Goal: Task Accomplishment & Management: Manage account settings

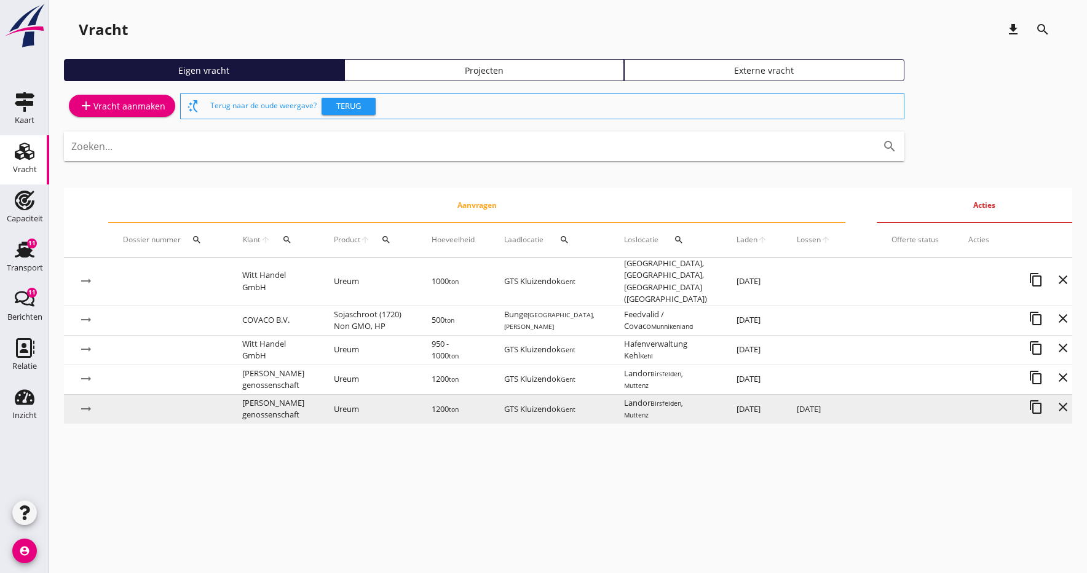
click at [357, 406] on td "Ureum" at bounding box center [368, 409] width 98 height 30
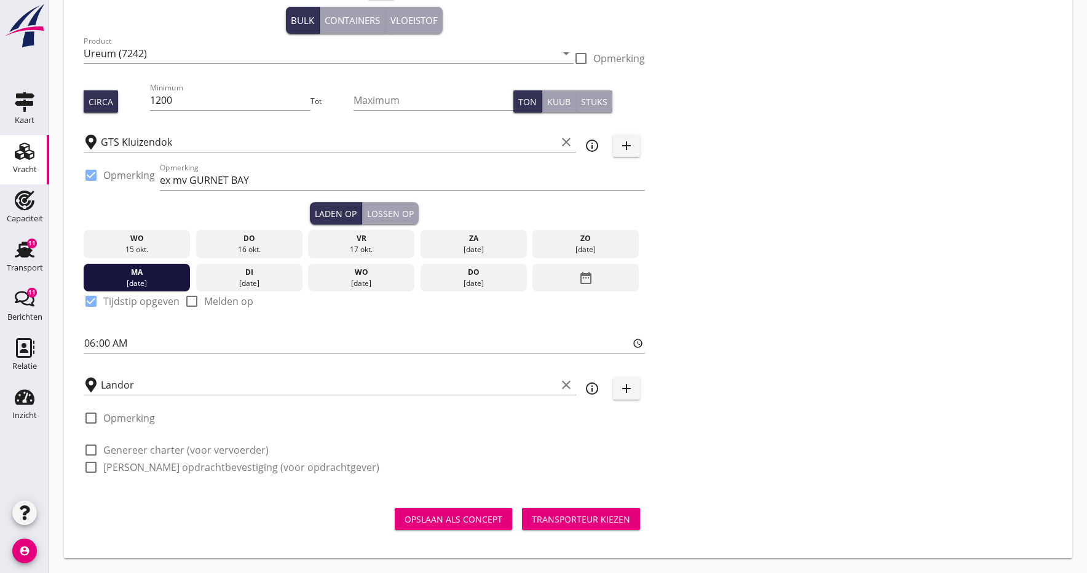
scroll to position [112, 0]
click at [90, 450] on div at bounding box center [91, 450] width 21 height 21
checkbox input "true"
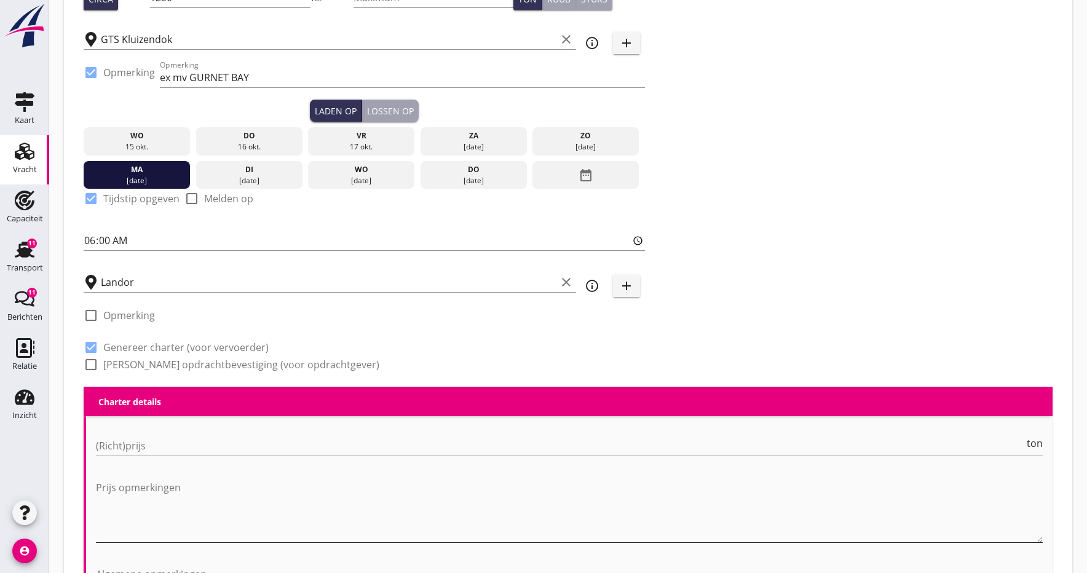
scroll to position [227, 0]
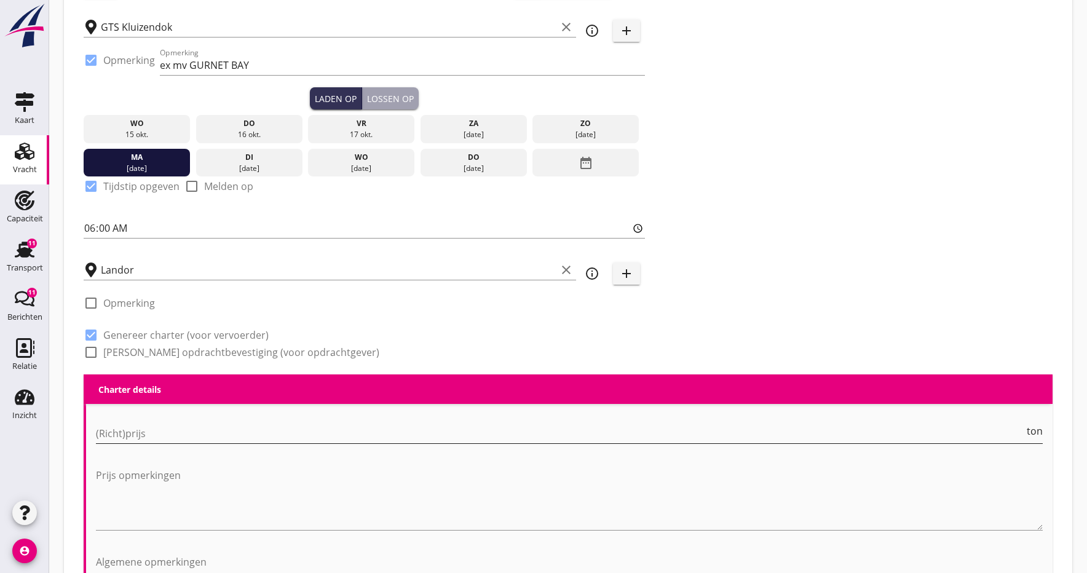
click at [171, 439] on input "(Richt)prijs" at bounding box center [560, 434] width 929 height 20
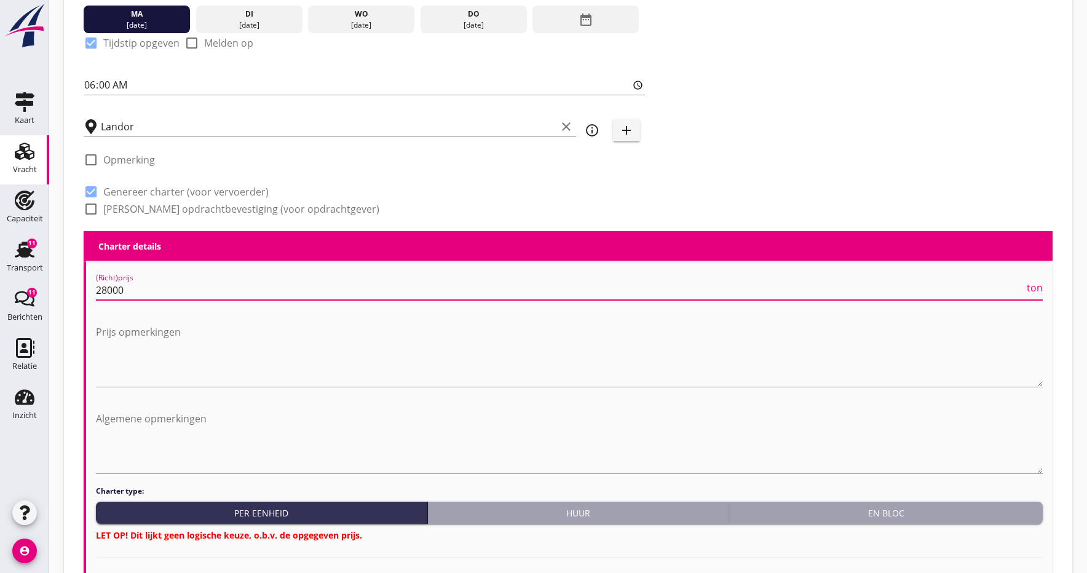
scroll to position [371, 0]
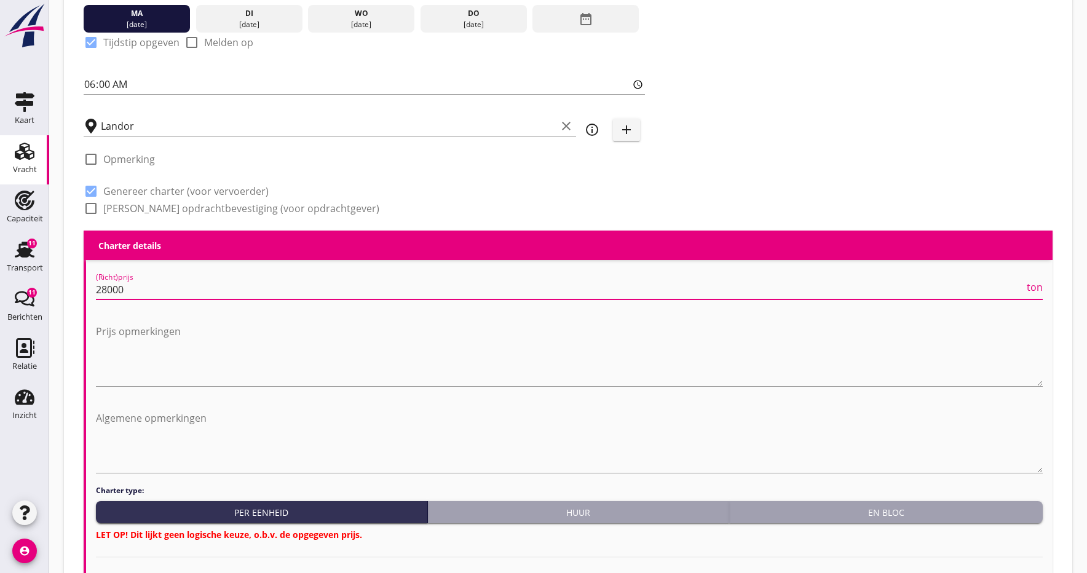
type input "28000"
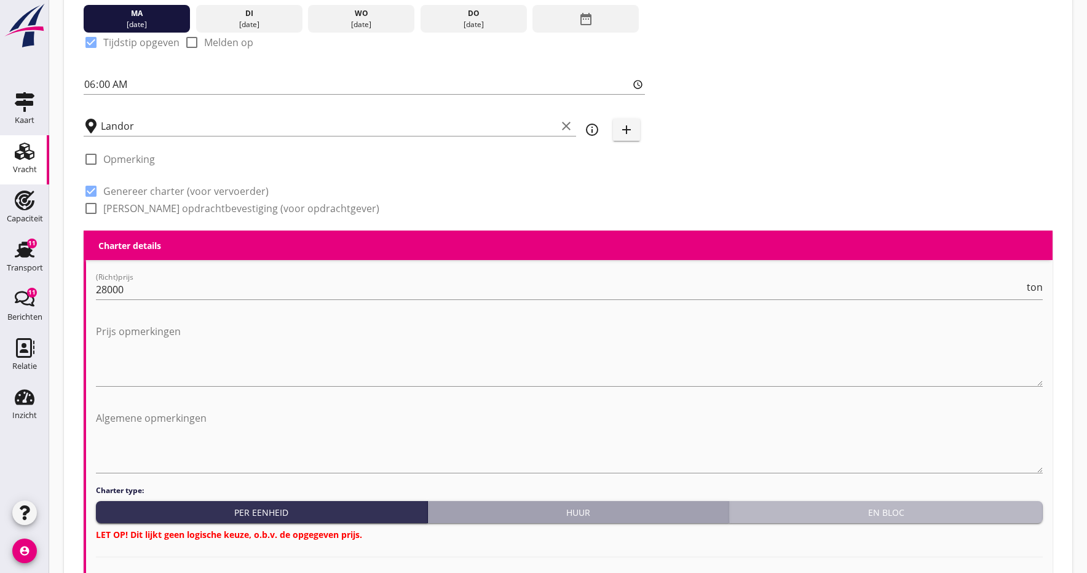
click at [923, 517] on div "En bloc" at bounding box center [886, 512] width 304 height 13
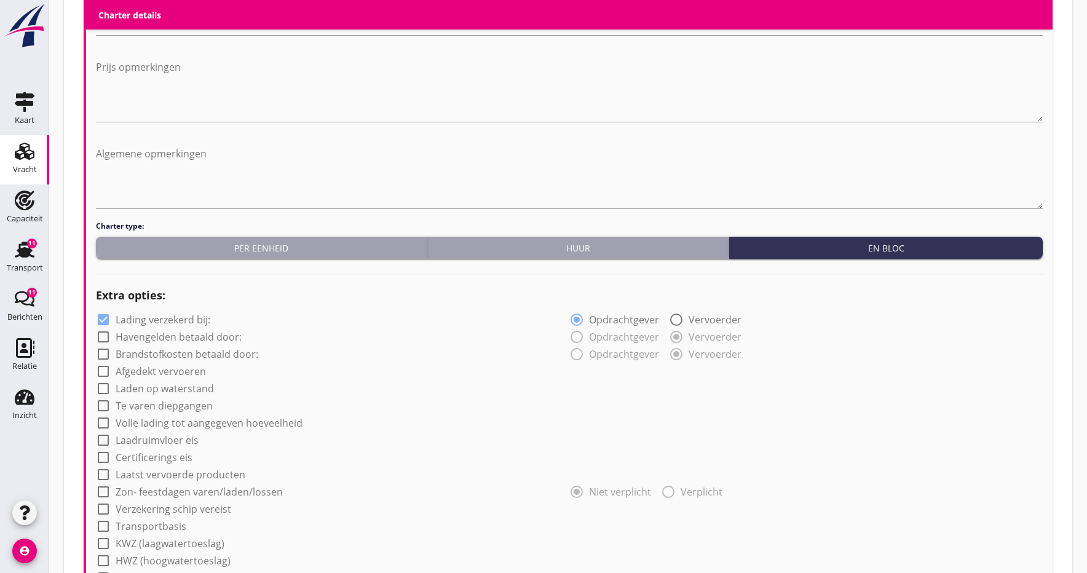
scroll to position [636, 0]
click at [105, 389] on div at bounding box center [103, 388] width 21 height 21
checkbox input "true"
click at [105, 373] on div at bounding box center [103, 370] width 21 height 21
checkbox input "true"
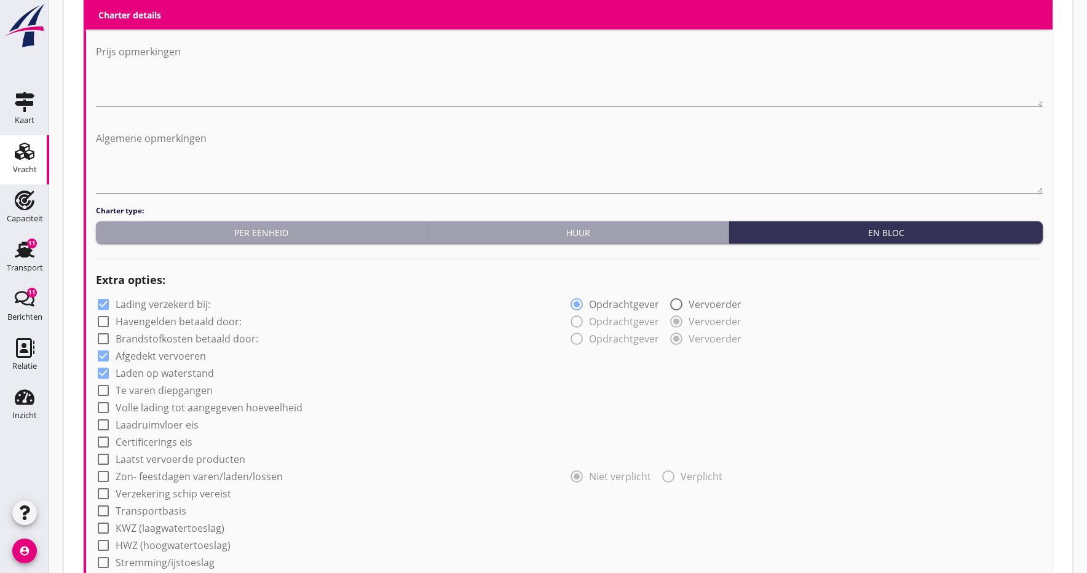
scroll to position [680, 0]
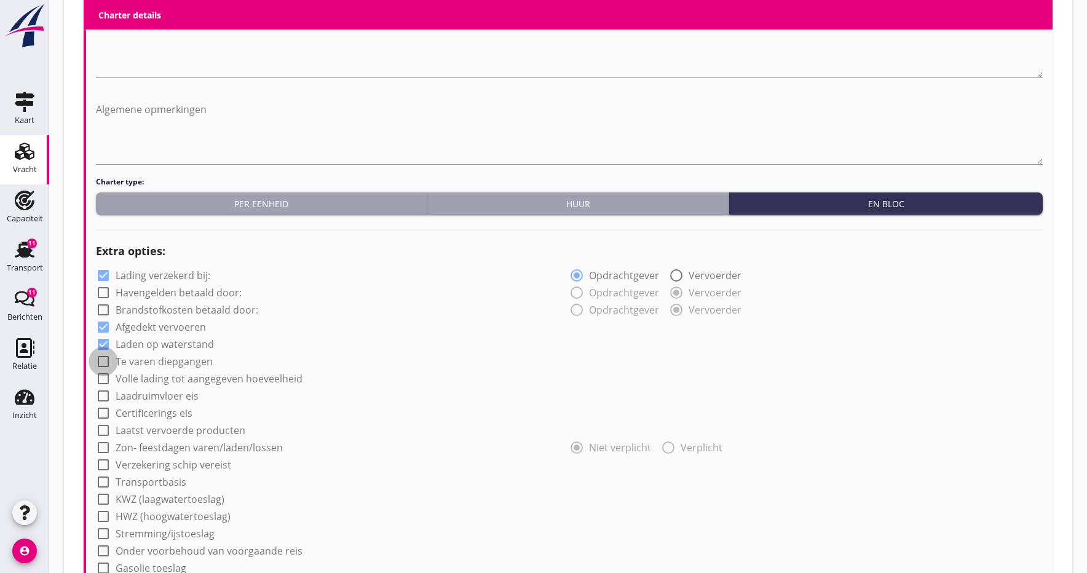
click at [106, 362] on div at bounding box center [103, 361] width 21 height 21
checkbox input "true"
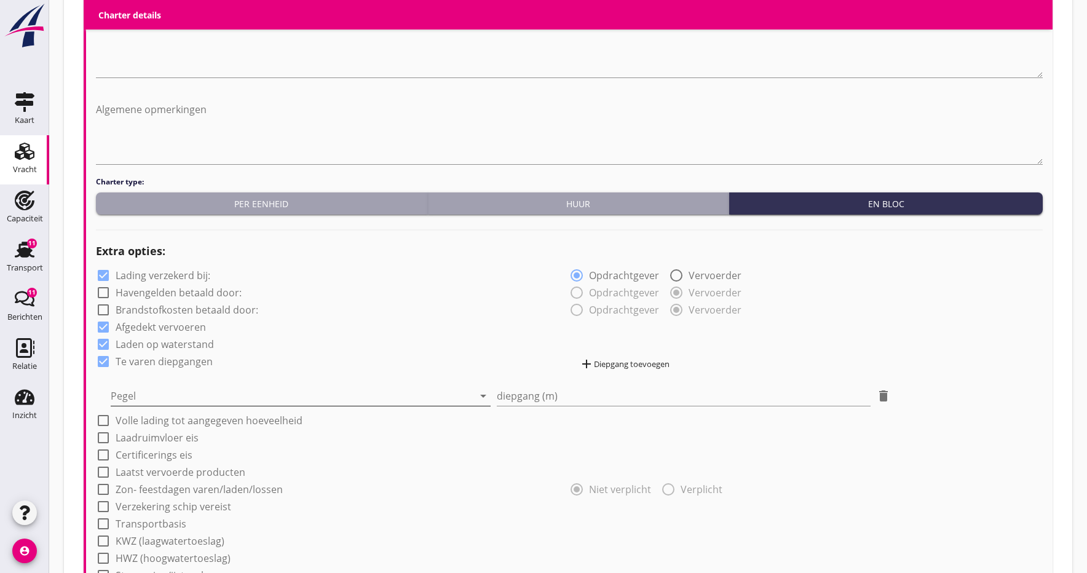
click at [248, 397] on div at bounding box center [292, 396] width 363 height 20
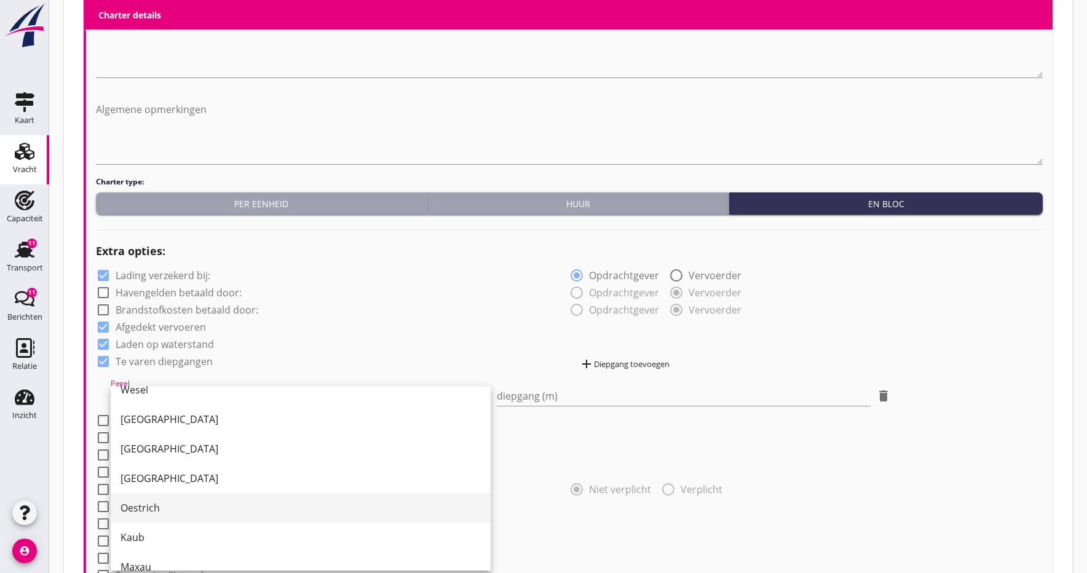
scroll to position [110, 0]
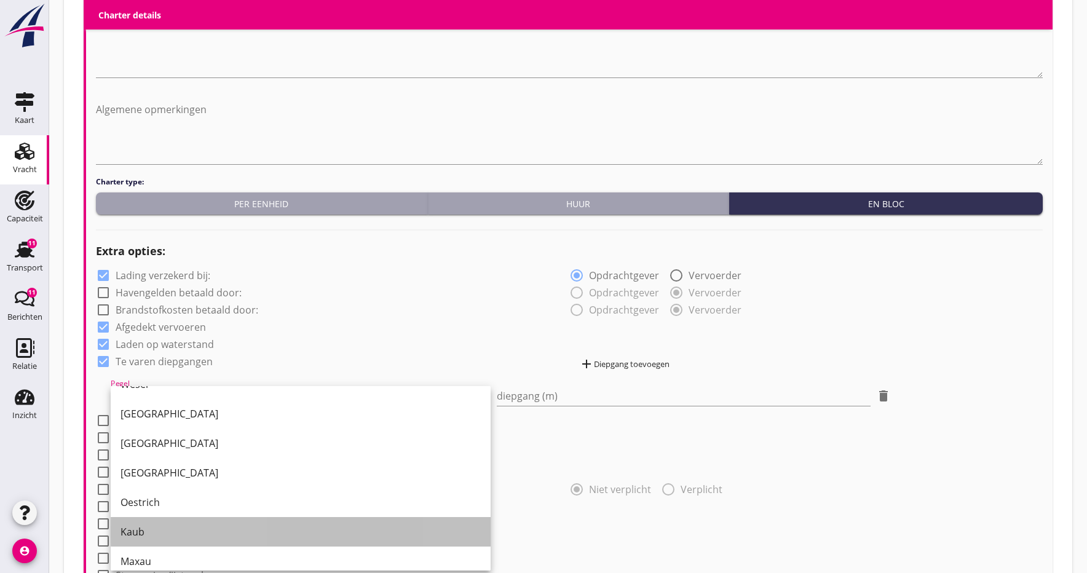
click at [155, 532] on div "Kaub" at bounding box center [301, 532] width 360 height 15
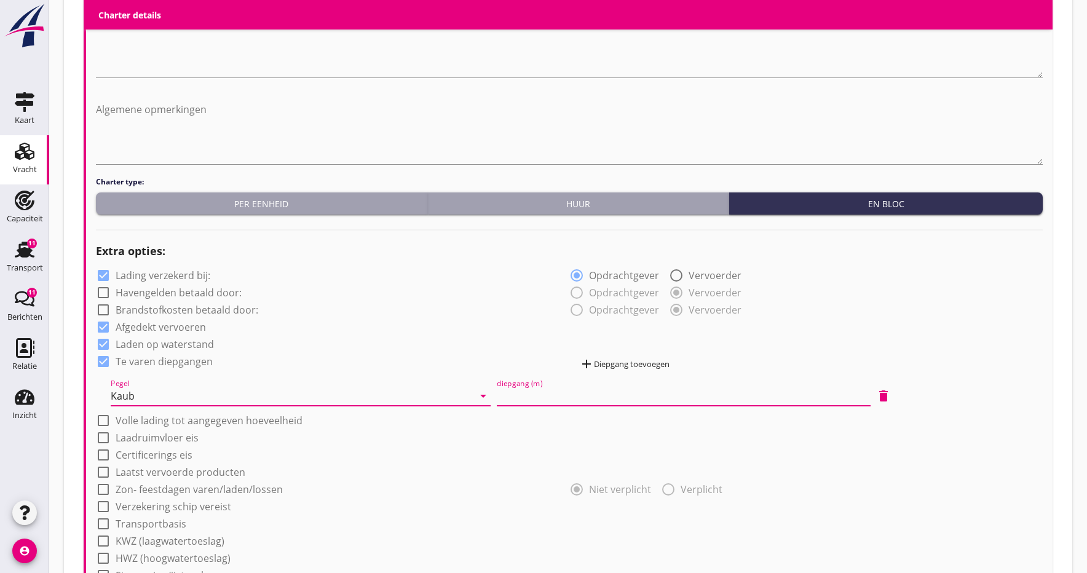
click at [540, 403] on input "diepgang (m)" at bounding box center [684, 396] width 375 height 20
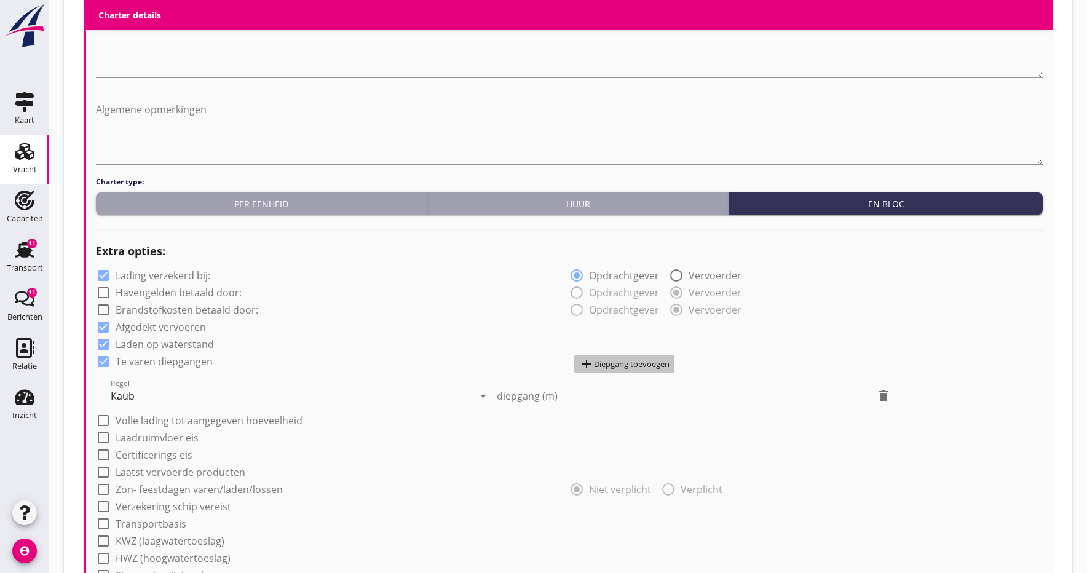
click at [589, 363] on icon "add" at bounding box center [586, 364] width 15 height 15
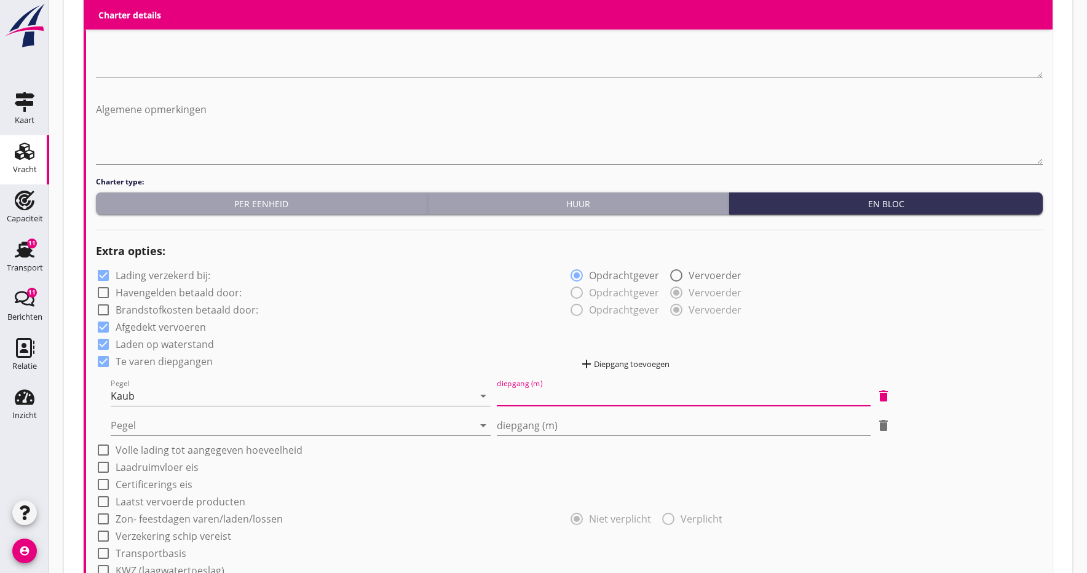
click at [567, 399] on input "diepgang (m)" at bounding box center [684, 396] width 375 height 20
type input "1.00"
click at [212, 430] on div at bounding box center [292, 426] width 363 height 20
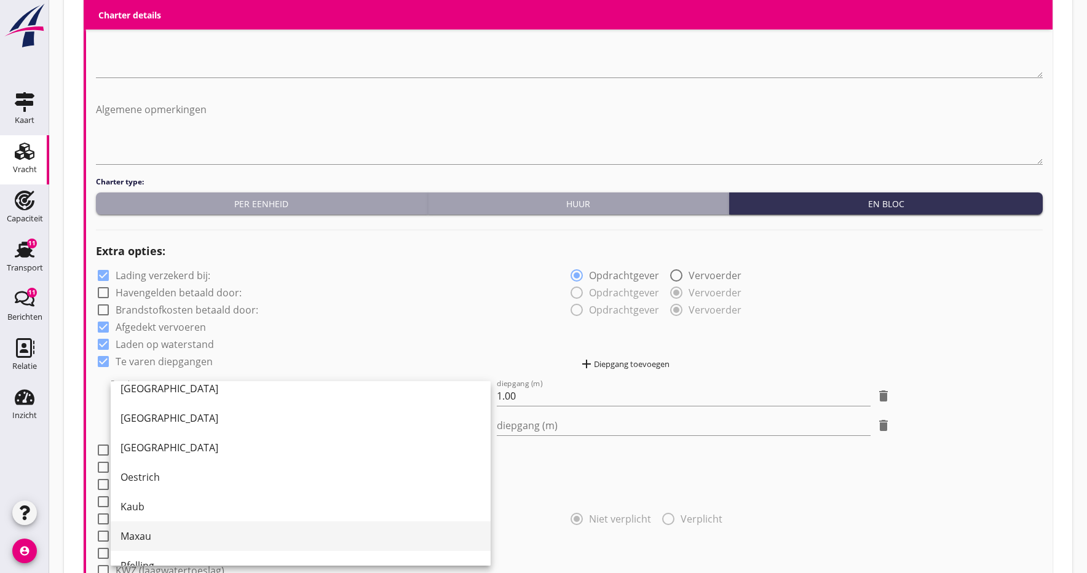
scroll to position [139, 0]
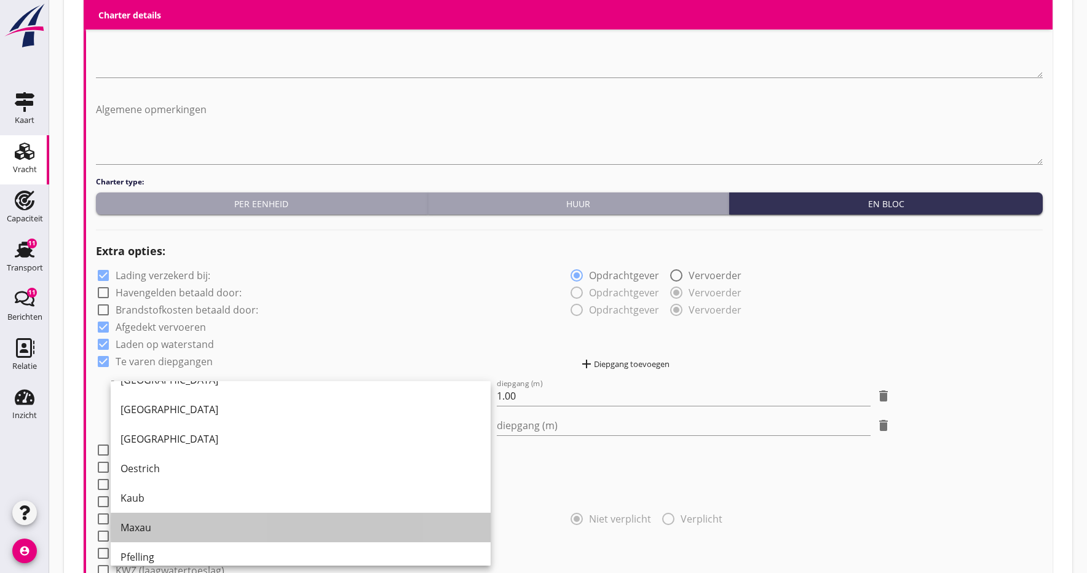
drag, startPoint x: 132, startPoint y: 529, endPoint x: 140, endPoint y: 528, distance: 8.0
click at [132, 529] on div "Maxau" at bounding box center [301, 527] width 360 height 15
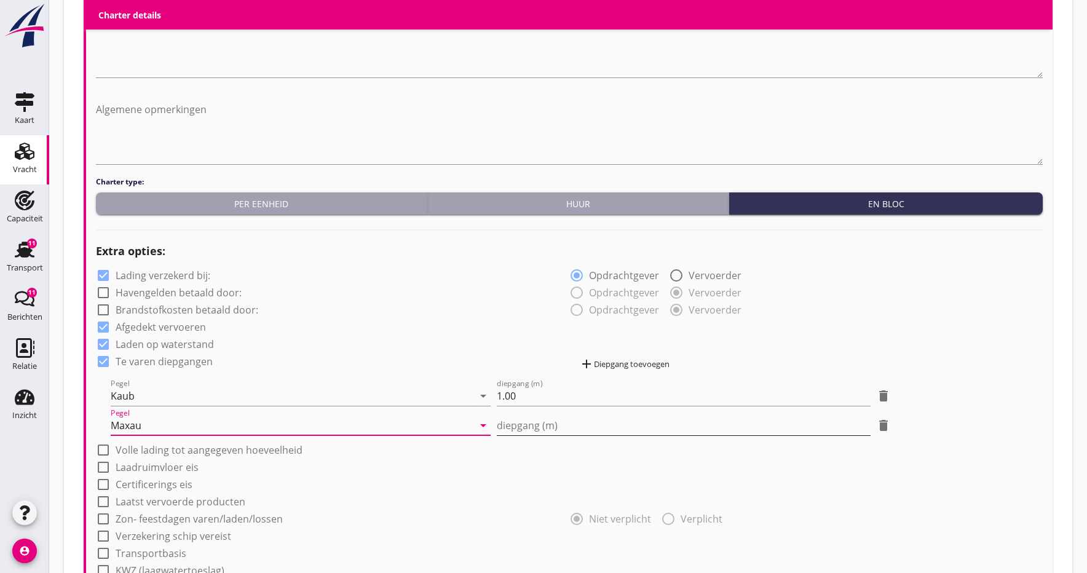
scroll to position [678, 0]
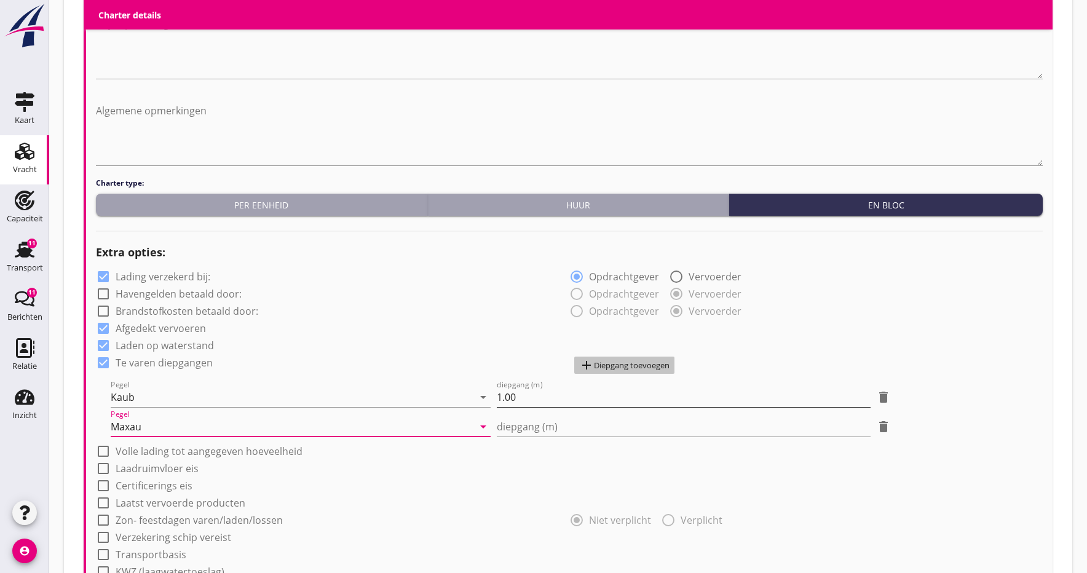
drag, startPoint x: 591, startPoint y: 366, endPoint x: 554, endPoint y: 397, distance: 48.0
click at [591, 366] on icon "add" at bounding box center [586, 365] width 15 height 15
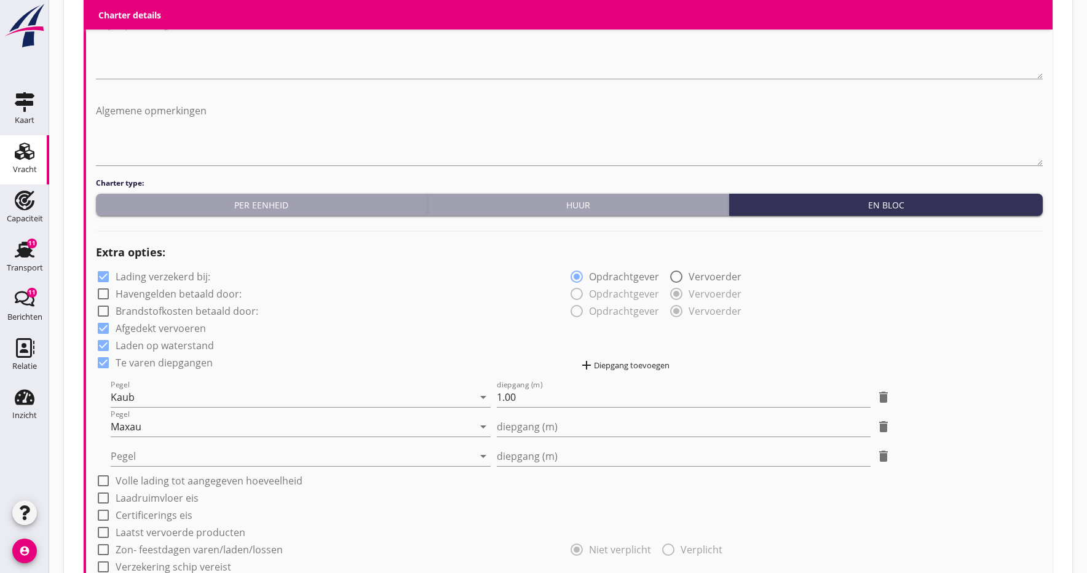
click at [886, 452] on icon "delete" at bounding box center [883, 456] width 15 height 15
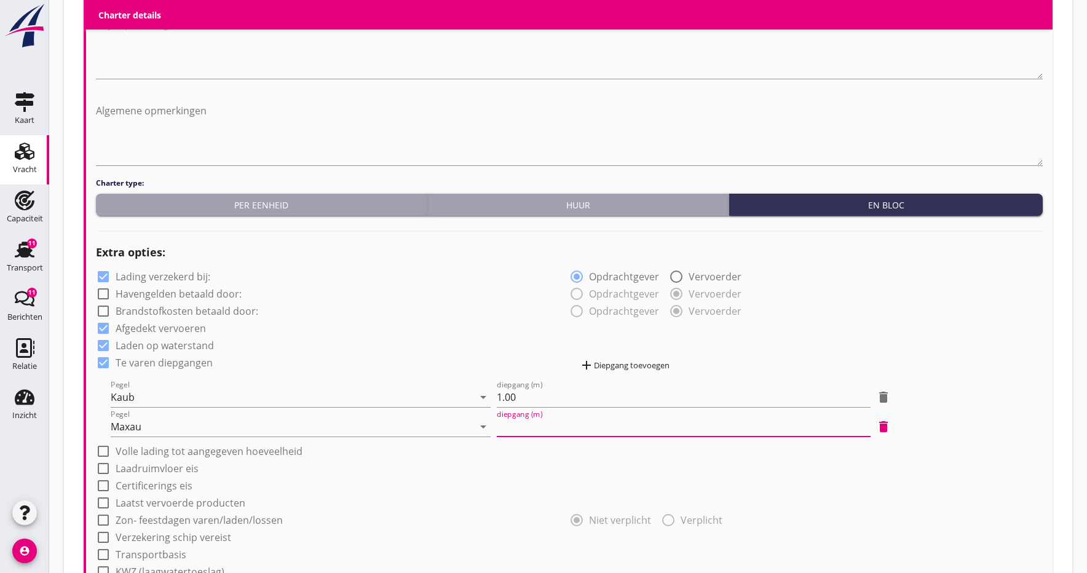
click at [510, 424] on input "diepgang (m)" at bounding box center [684, 427] width 375 height 20
type input "-2.00"
click at [424, 460] on div "check_box_outline_blank Laadruimvloer eis" at bounding box center [569, 467] width 947 height 17
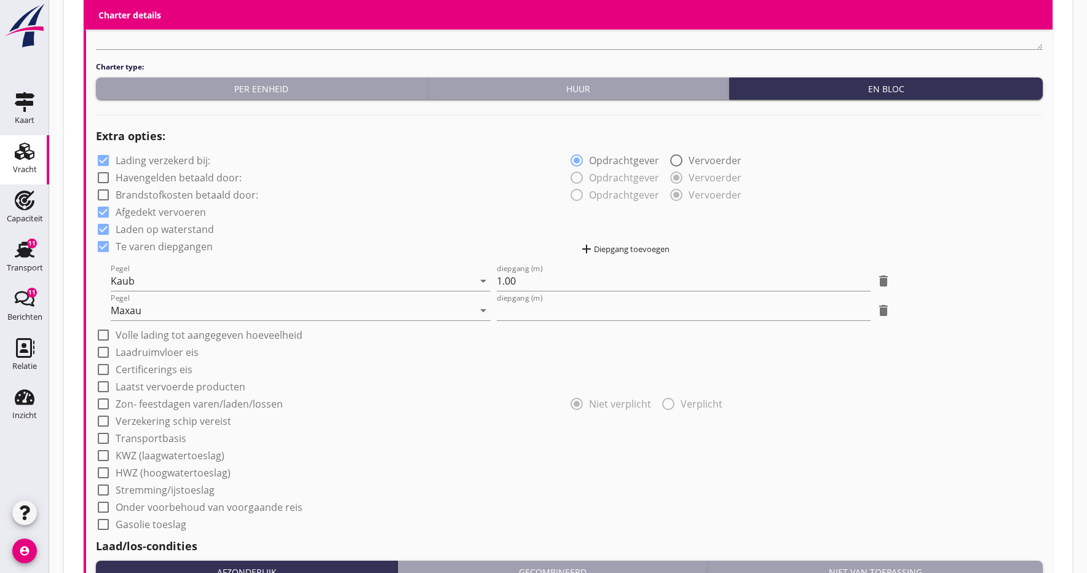
scroll to position [807, 0]
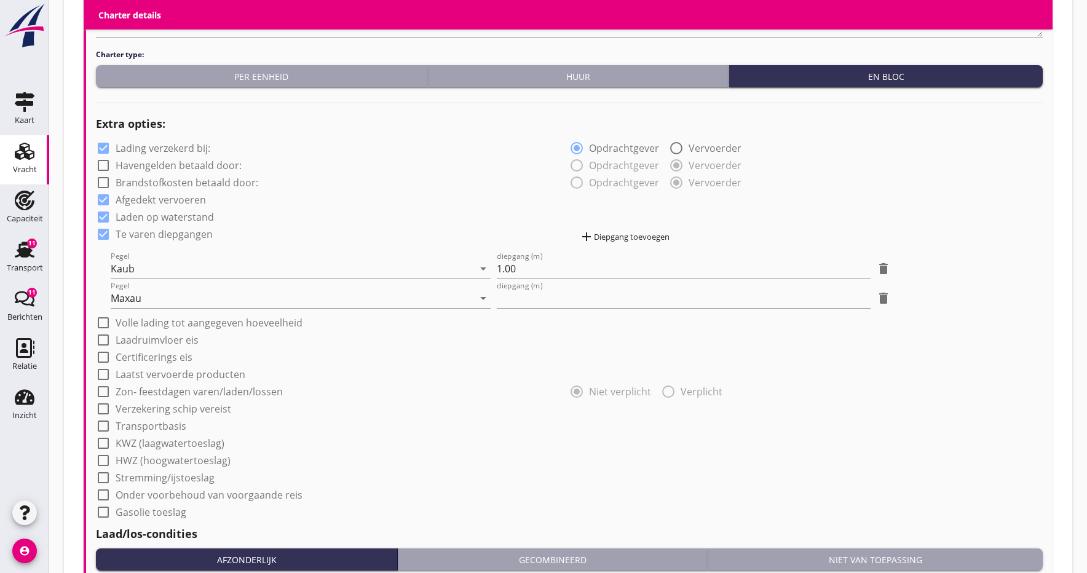
click at [105, 340] on div at bounding box center [103, 340] width 21 height 21
checkbox input "true"
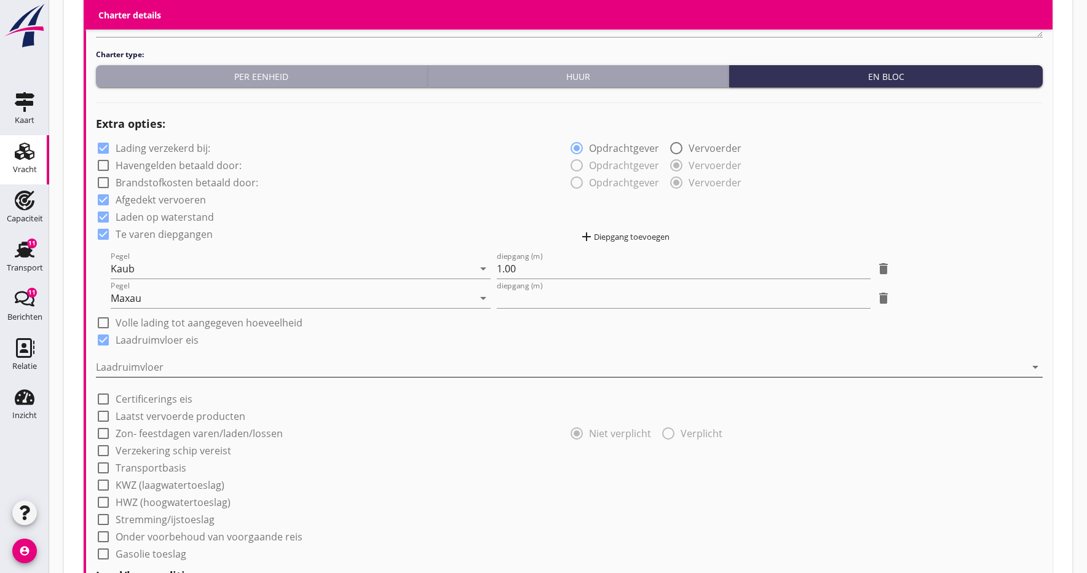
click at [154, 373] on div at bounding box center [561, 367] width 930 height 20
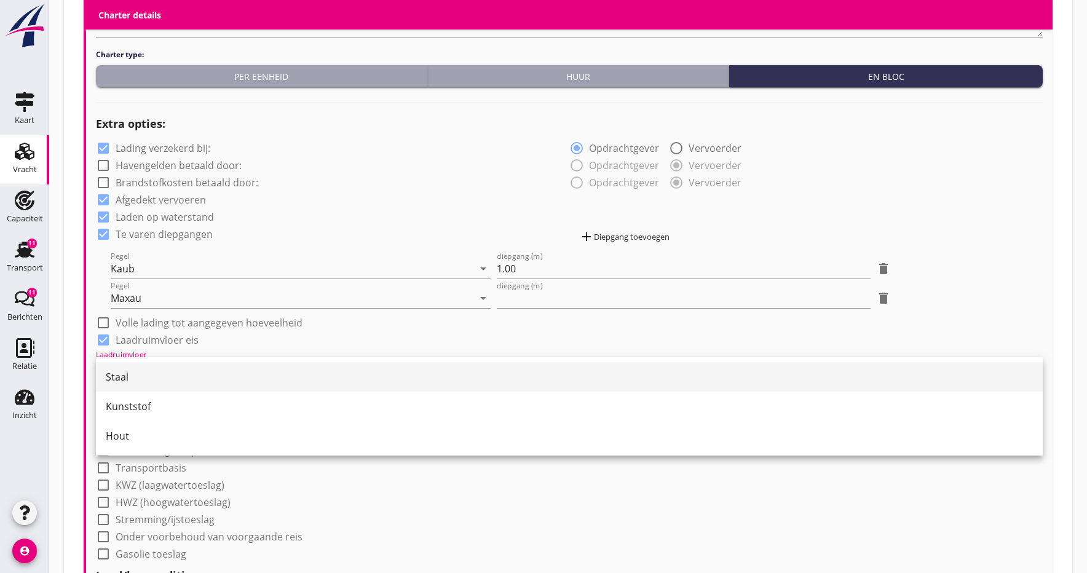
click at [124, 381] on div "Staal" at bounding box center [569, 377] width 927 height 15
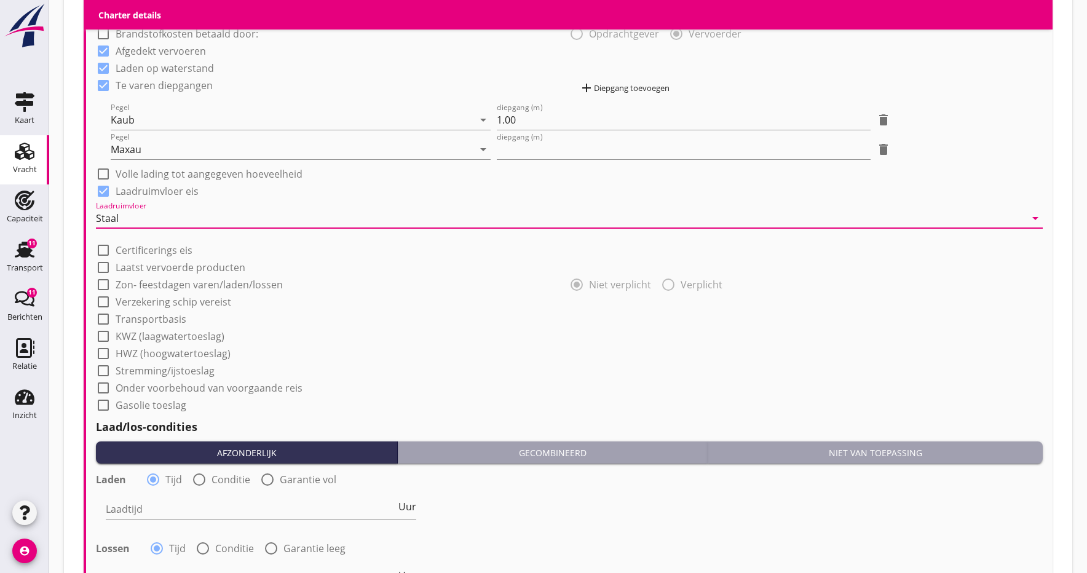
scroll to position [956, 0]
click at [102, 303] on div at bounding box center [103, 301] width 21 height 21
checkbox input "true"
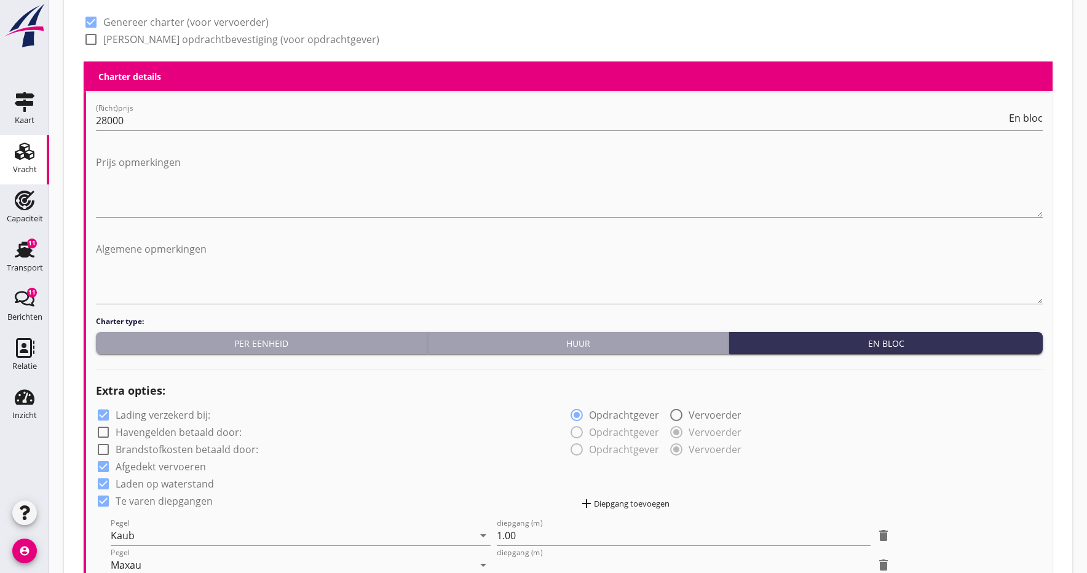
scroll to position [405, 0]
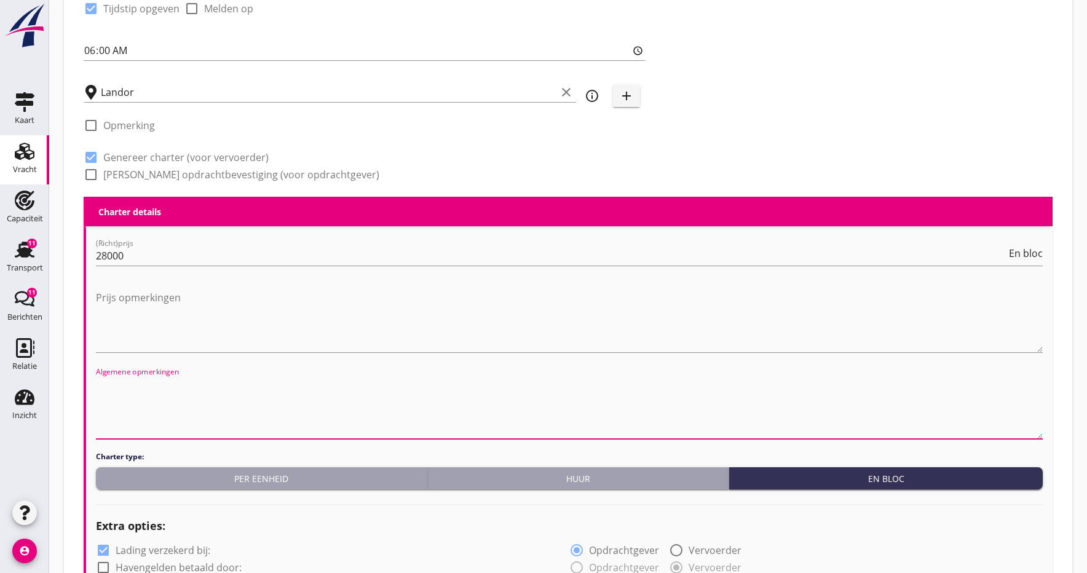
drag, startPoint x: 131, startPoint y: 411, endPoint x: 28, endPoint y: 446, distance: 109.1
click at [131, 411] on textarea "Algemene opmerkingen" at bounding box center [569, 407] width 947 height 65
type textarea "g"
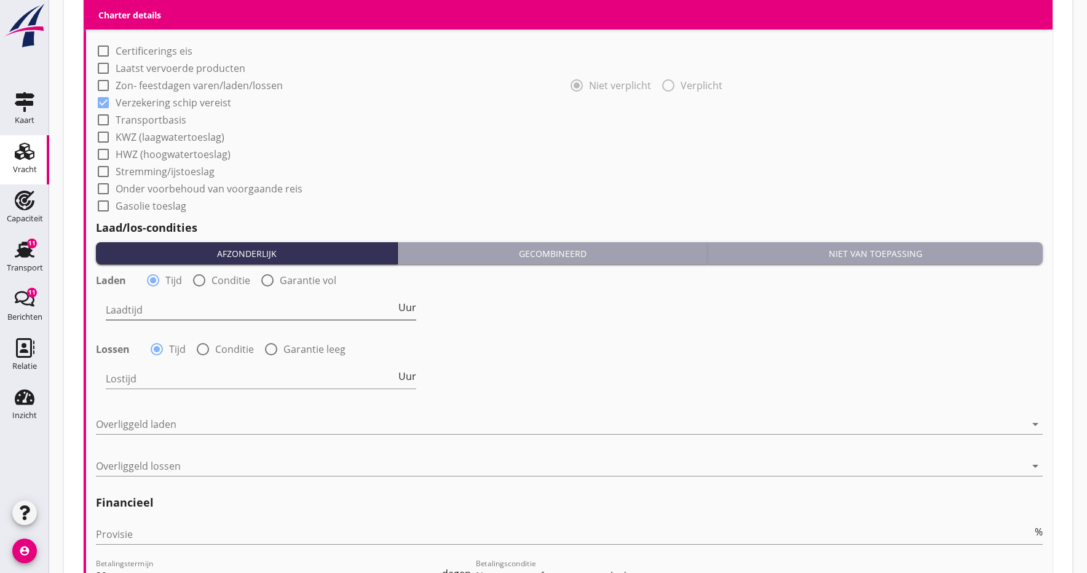
scroll to position [1156, 0]
click at [151, 314] on input "Laadtijd" at bounding box center [251, 310] width 290 height 20
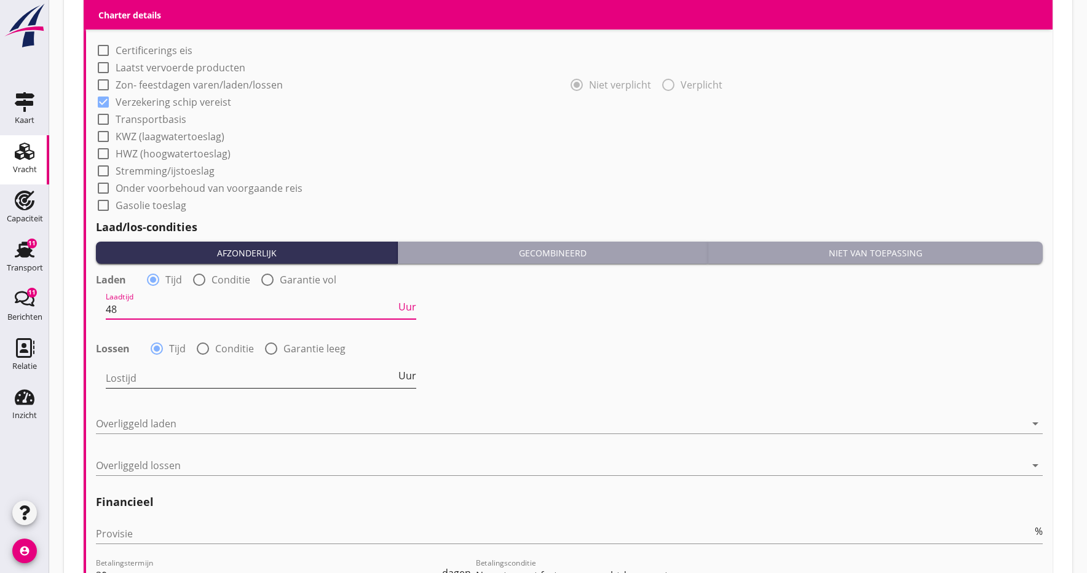
type input "48"
click at [149, 381] on input "Lostijd" at bounding box center [251, 378] width 290 height 20
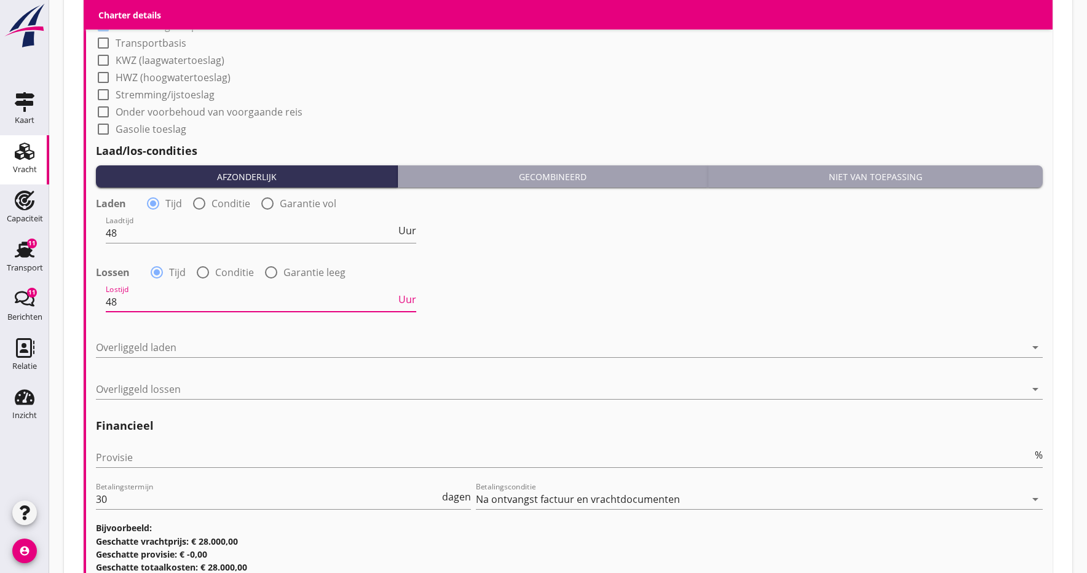
scroll to position [1237, 0]
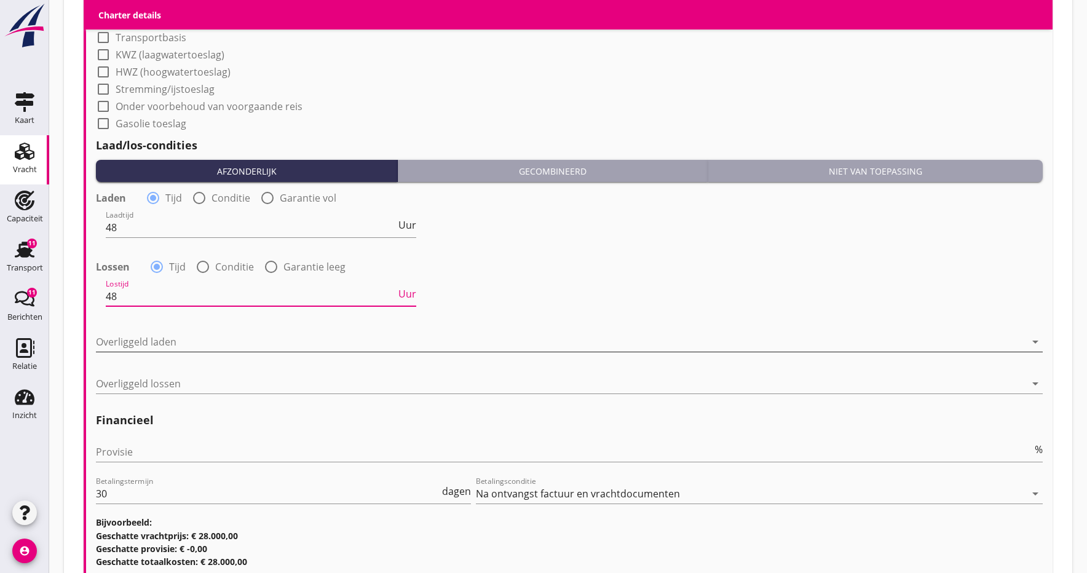
type input "48"
click at [145, 344] on div at bounding box center [561, 342] width 930 height 20
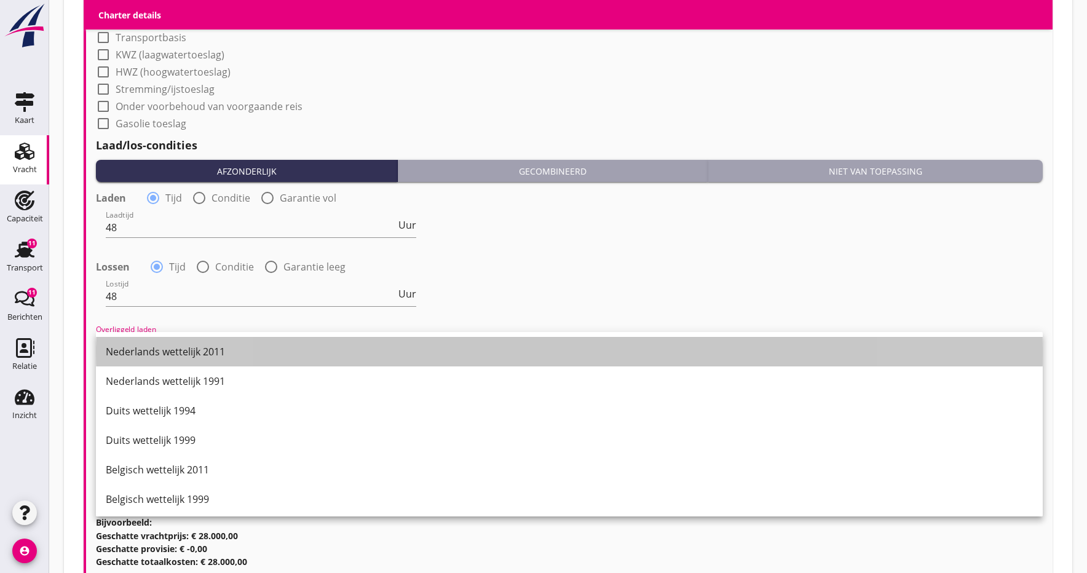
drag, startPoint x: 162, startPoint y: 353, endPoint x: 143, endPoint y: 367, distance: 24.2
click at [162, 353] on div "Nederlands wettelijk 2011" at bounding box center [569, 351] width 927 height 15
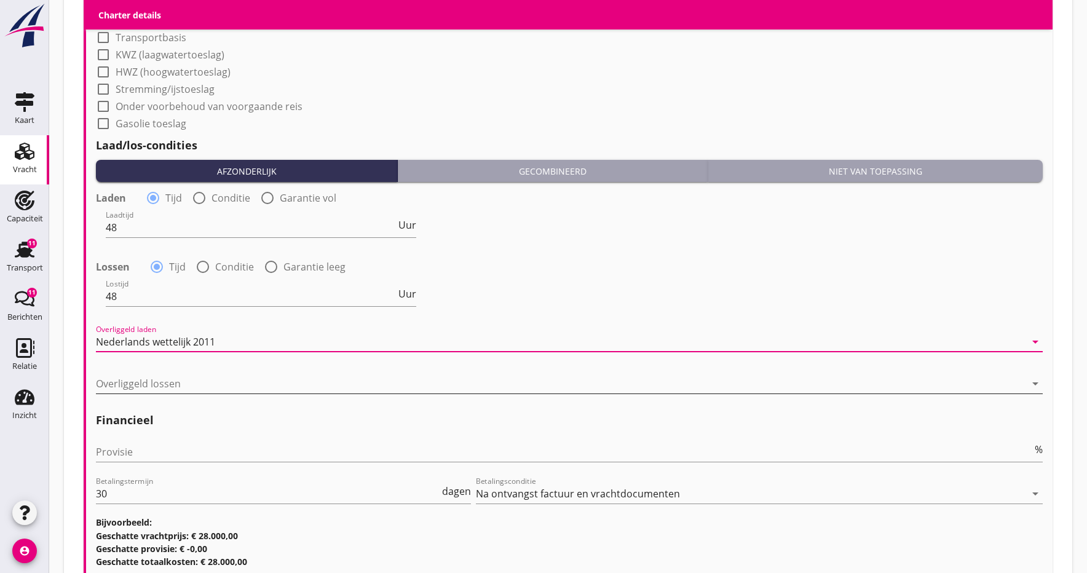
click at [139, 381] on div at bounding box center [561, 384] width 930 height 20
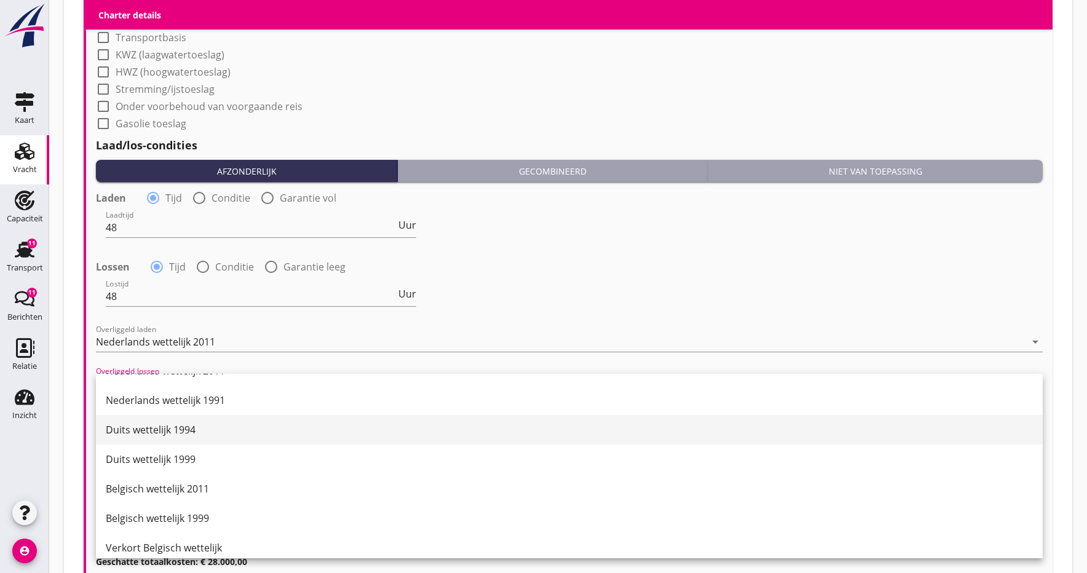
scroll to position [40, 0]
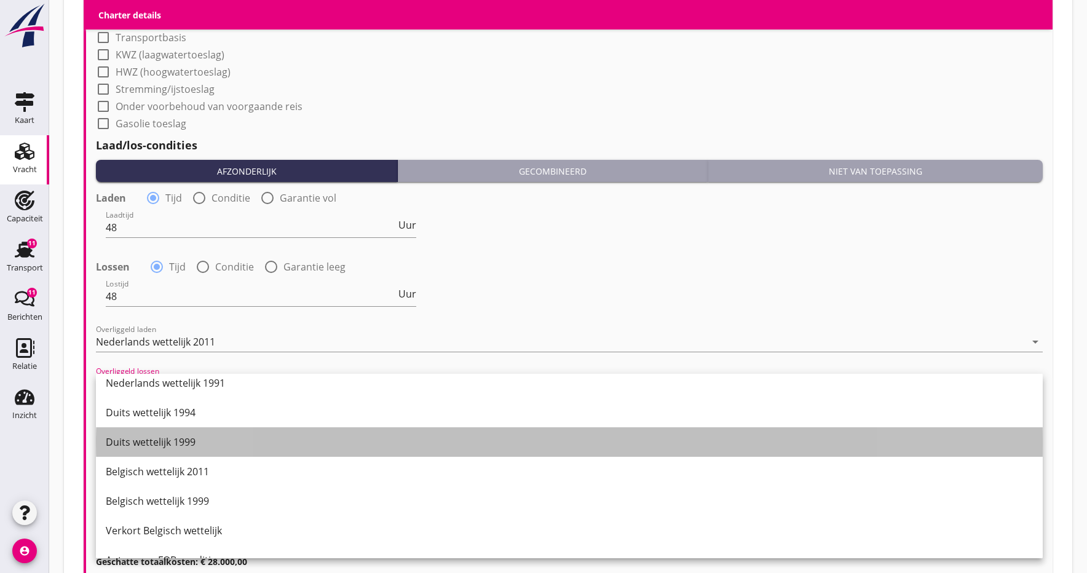
click at [139, 444] on div "Duits wettelijk 1999" at bounding box center [569, 442] width 927 height 15
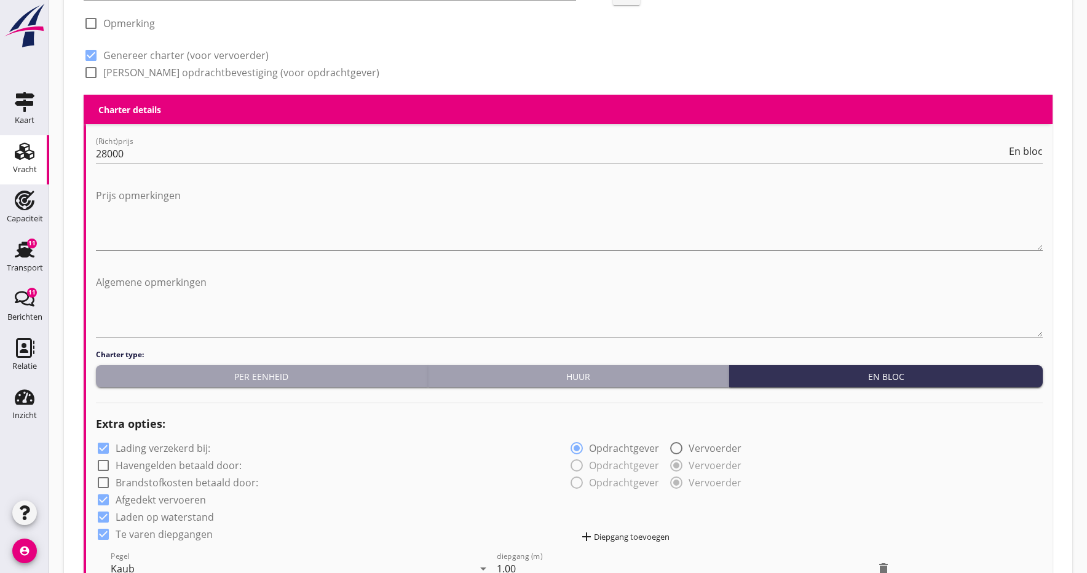
scroll to position [701, 0]
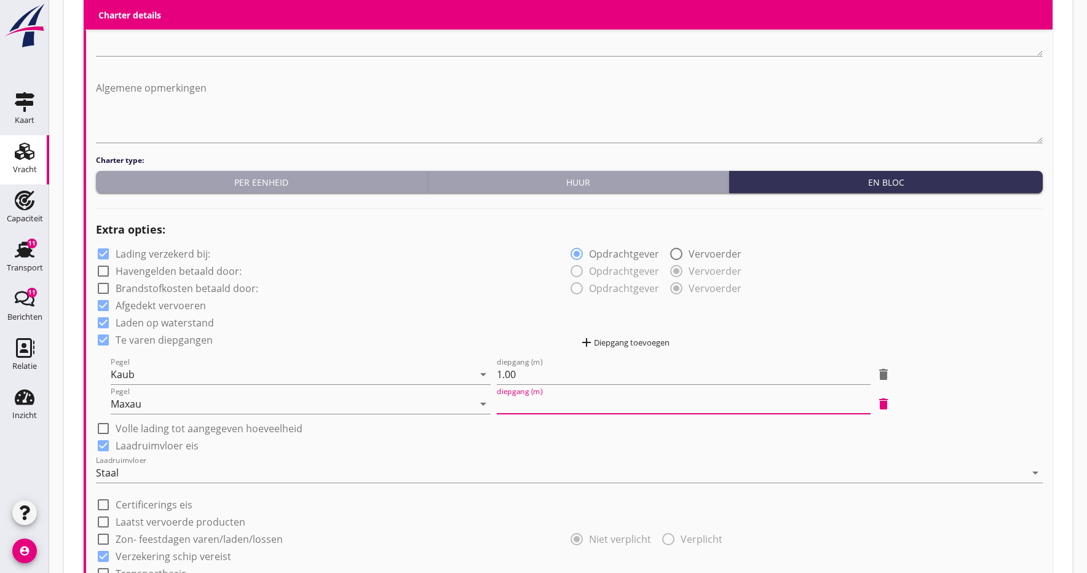
click at [549, 404] on input "diepgang (m)" at bounding box center [684, 404] width 375 height 20
type input "-2"
type input "2.00"
click at [405, 445] on div "check_box Laadruimvloer eis" at bounding box center [569, 444] width 947 height 17
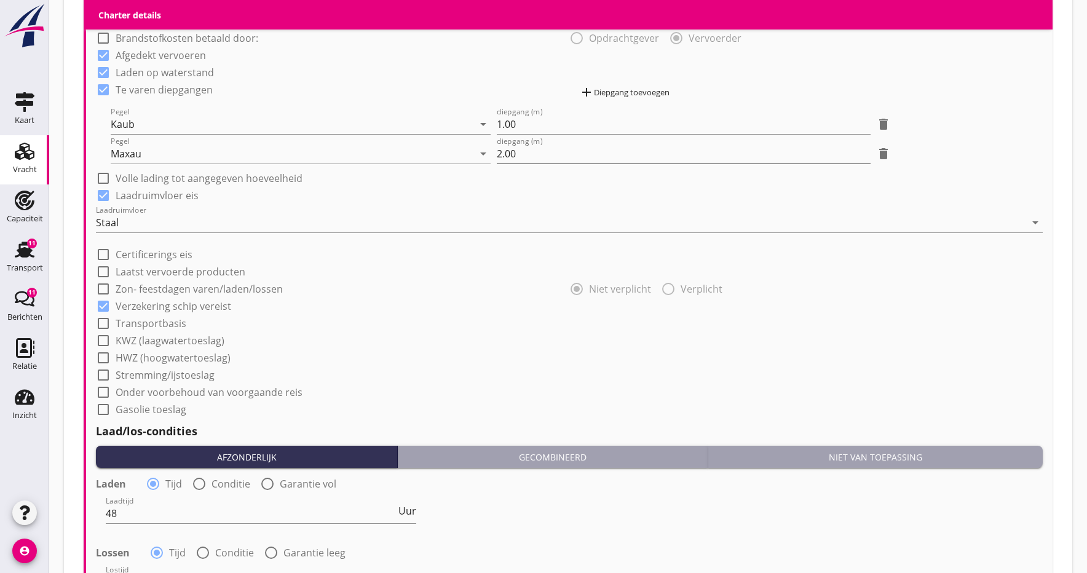
scroll to position [950, 0]
click at [497, 125] on input "1.00" at bounding box center [684, 126] width 375 height 20
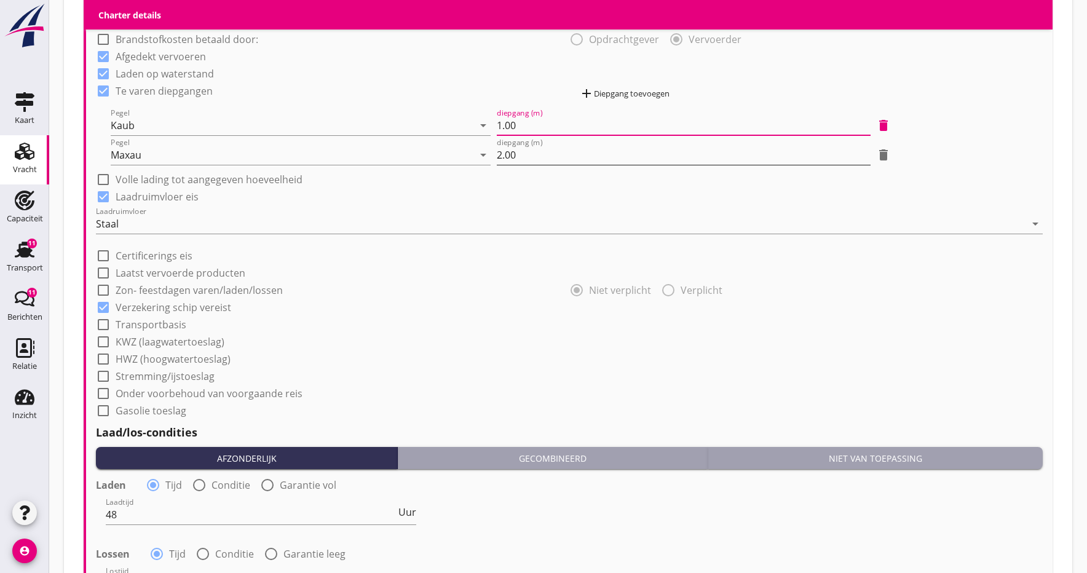
click at [498, 154] on input "2.00" at bounding box center [684, 155] width 375 height 20
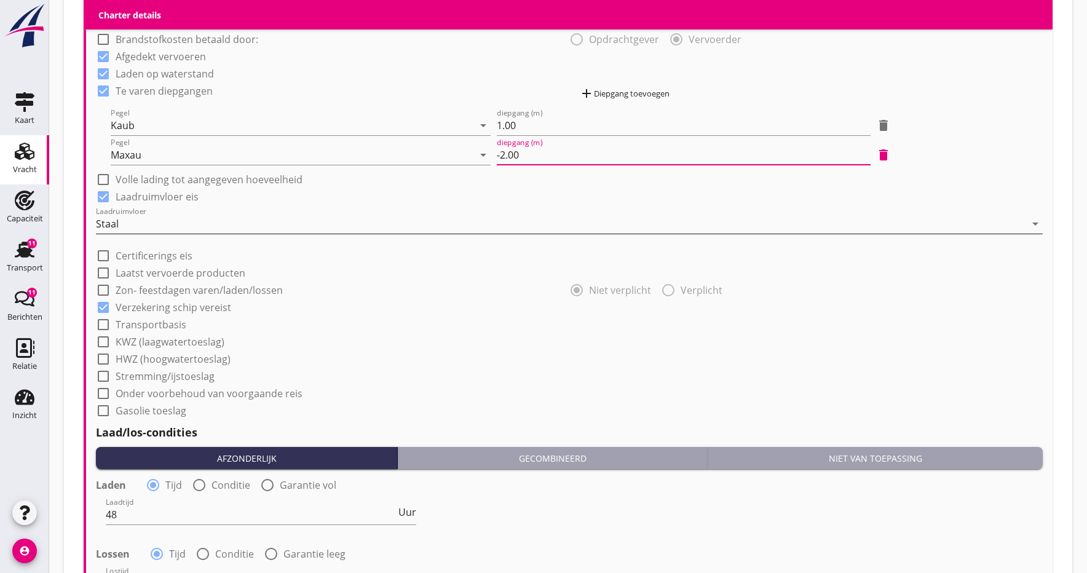
type input "-2.00"
click at [303, 220] on div "Staal" at bounding box center [561, 224] width 930 height 20
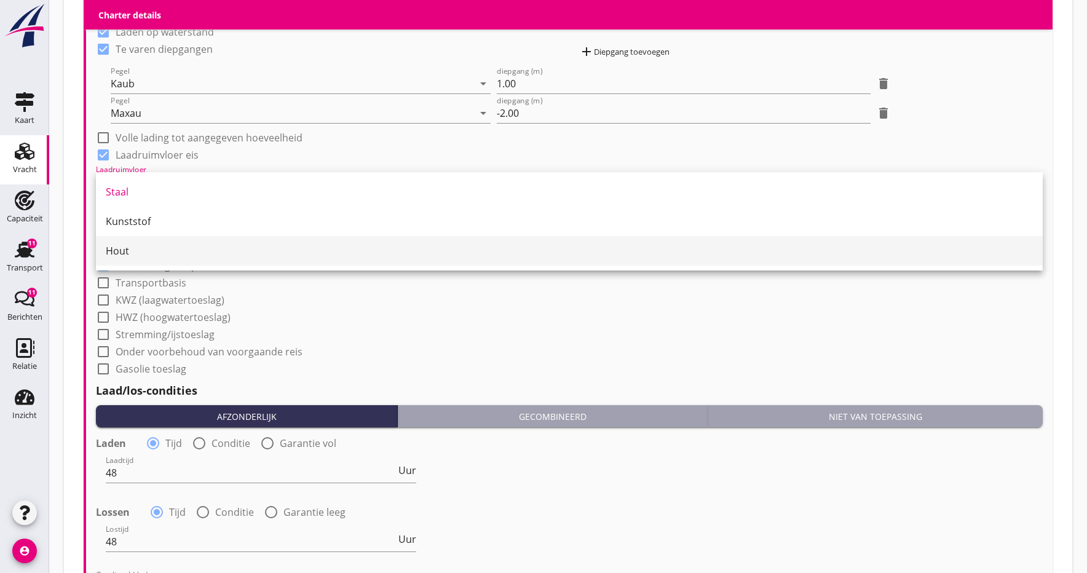
scroll to position [995, 0]
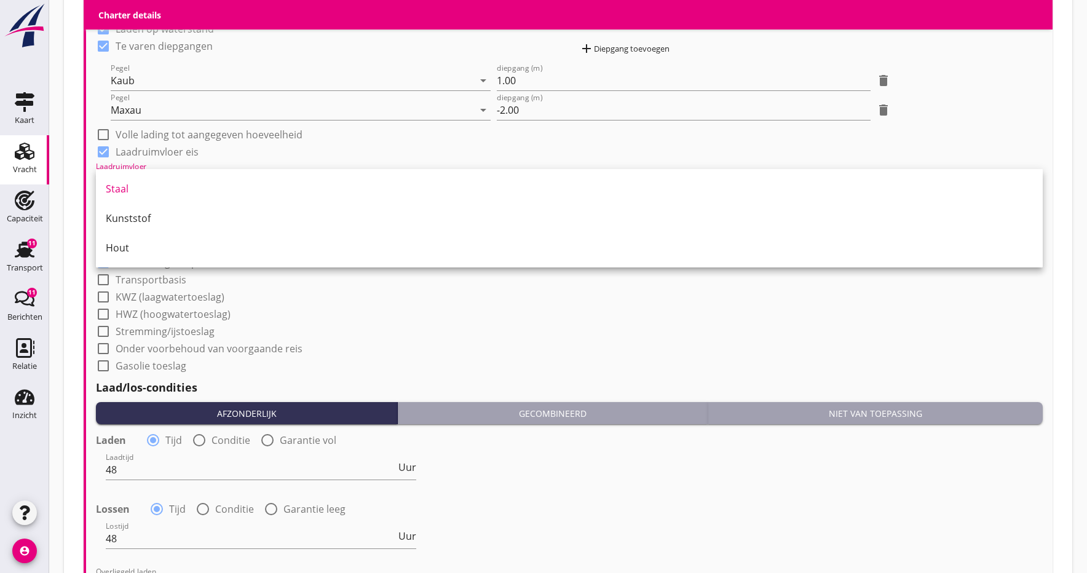
click at [477, 317] on div "check_box_outline_blank HWZ (hoogwatertoeslag)" at bounding box center [569, 312] width 947 height 17
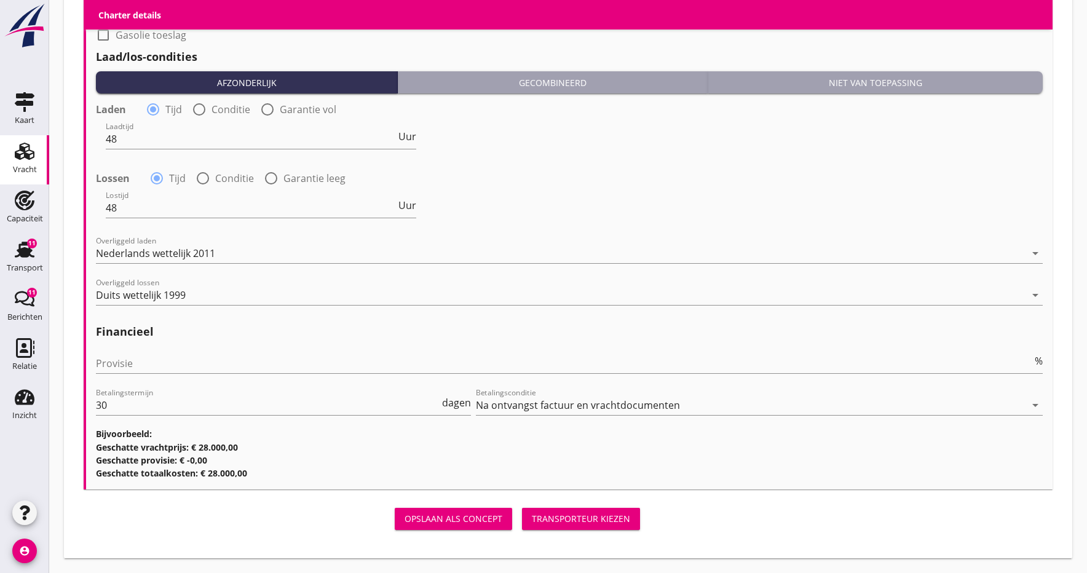
scroll to position [1325, 0]
click at [544, 521] on div "Transporteur kiezen" at bounding box center [581, 519] width 98 height 13
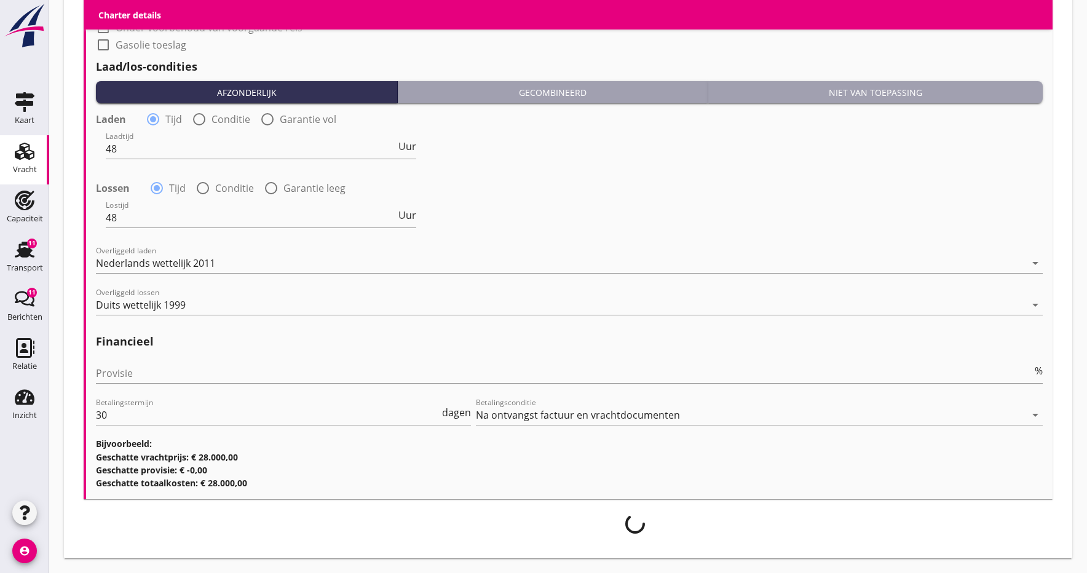
scroll to position [1316, 0]
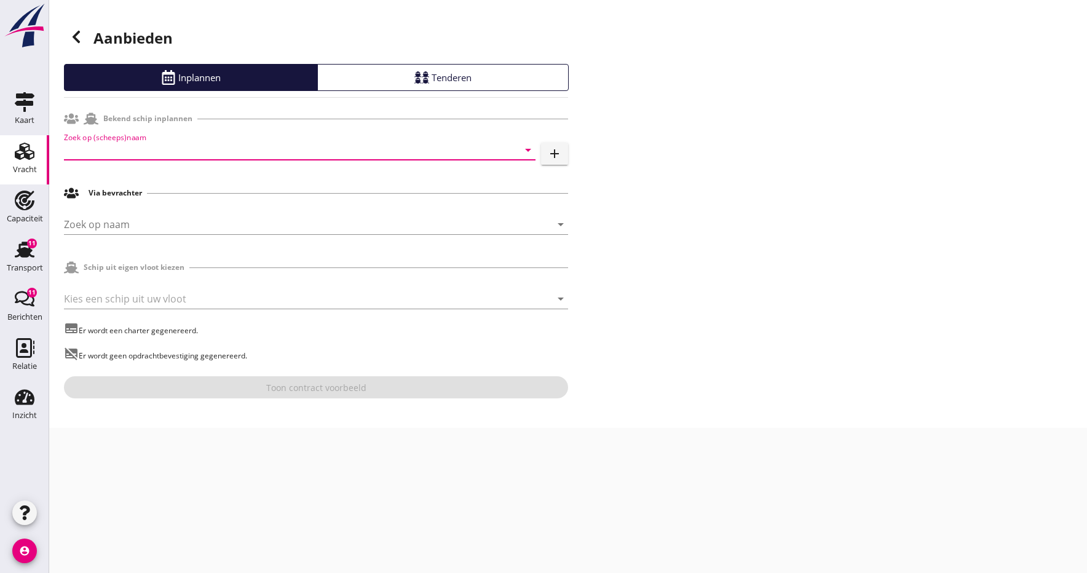
click at [96, 146] on input "Zoek op (scheeps)naam" at bounding box center [282, 150] width 437 height 20
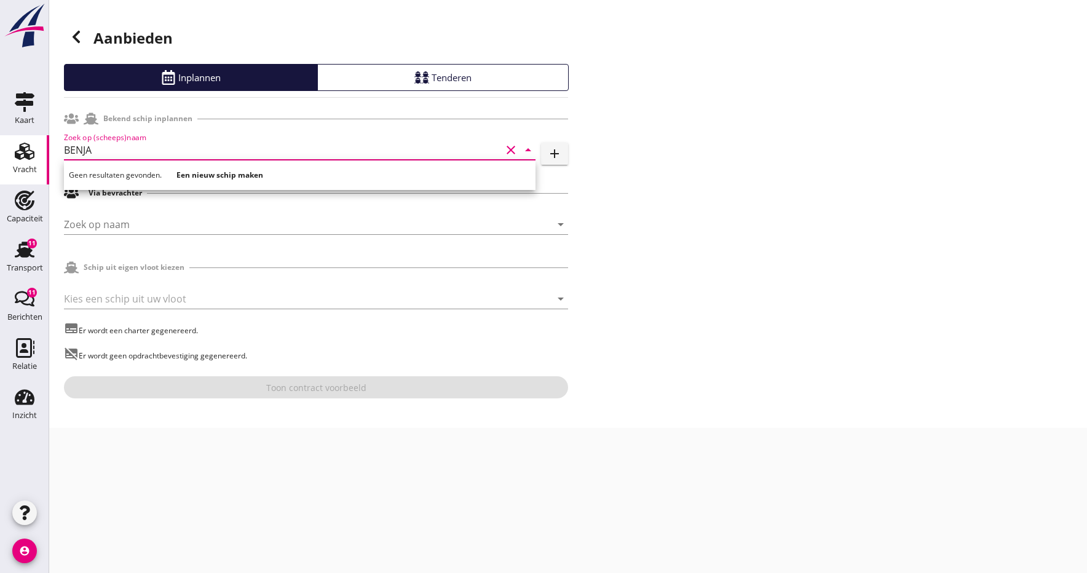
type input "BENJA"
click at [558, 149] on icon "add" at bounding box center [554, 153] width 15 height 15
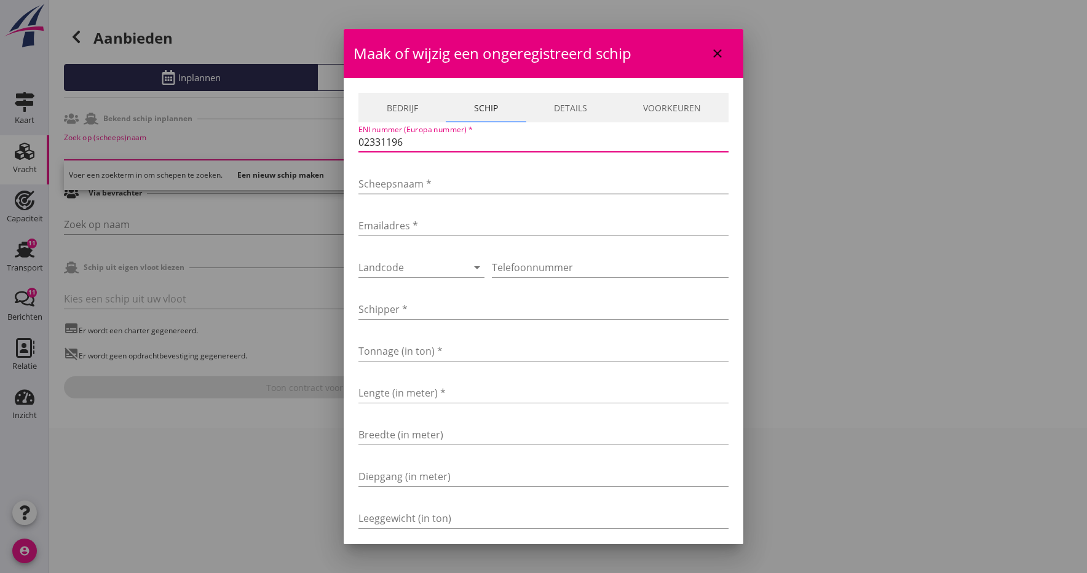
type input "02331196"
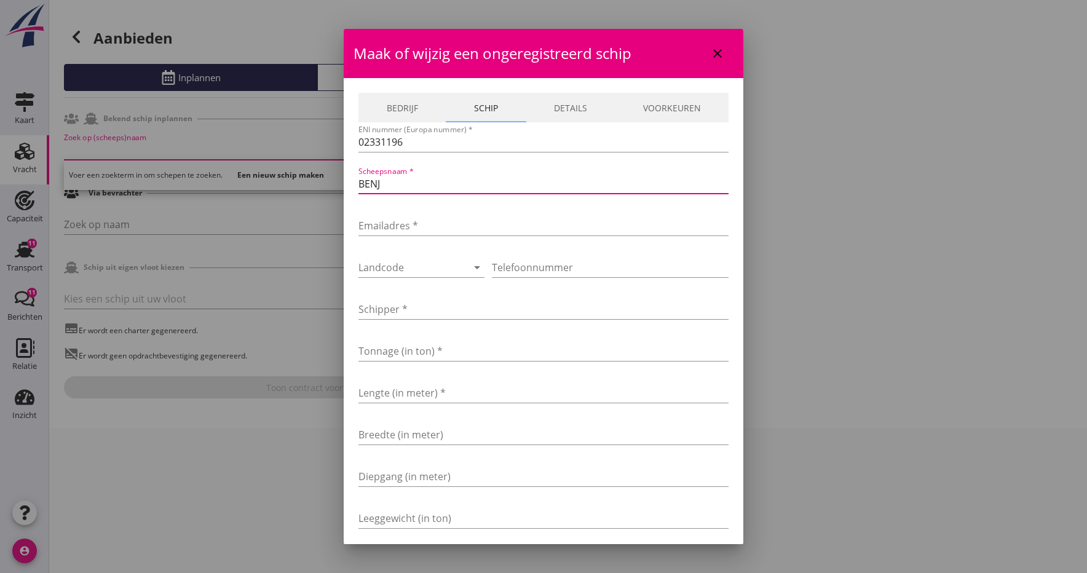
type input "BENJA"
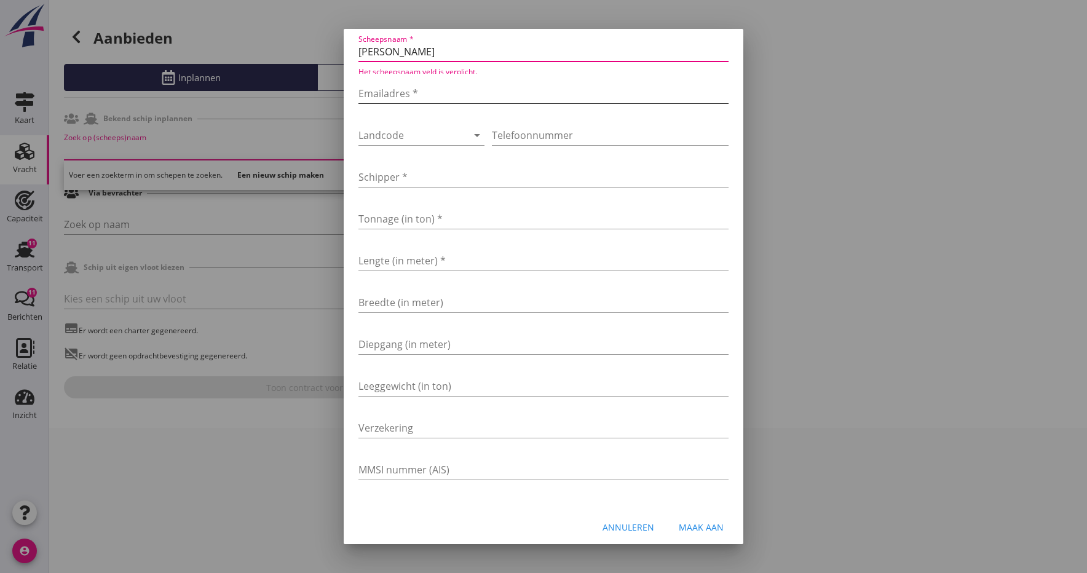
type input "[PERSON_NAME]"
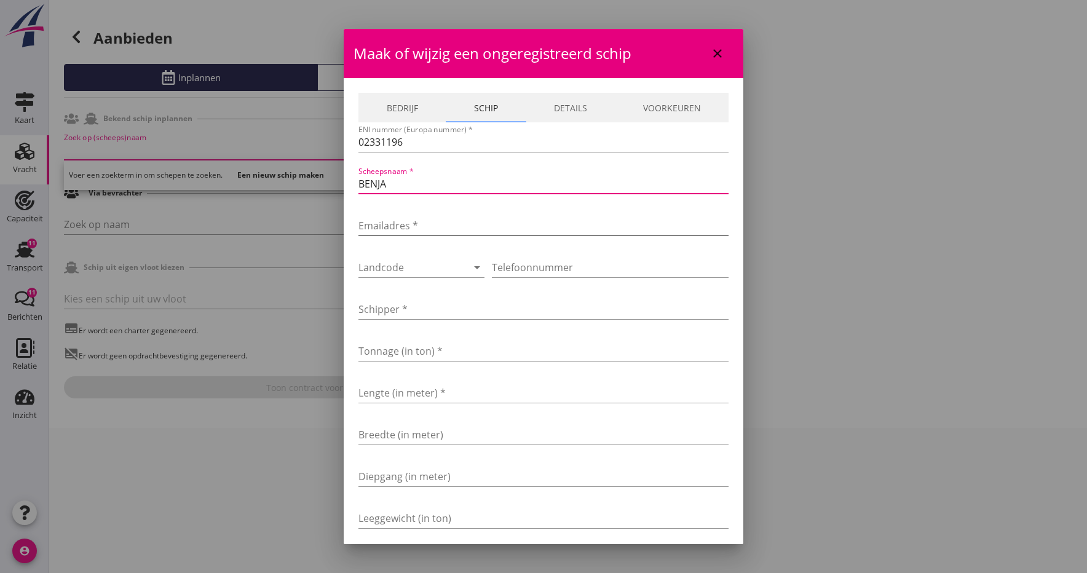
type input "BENJA"
type input "I"
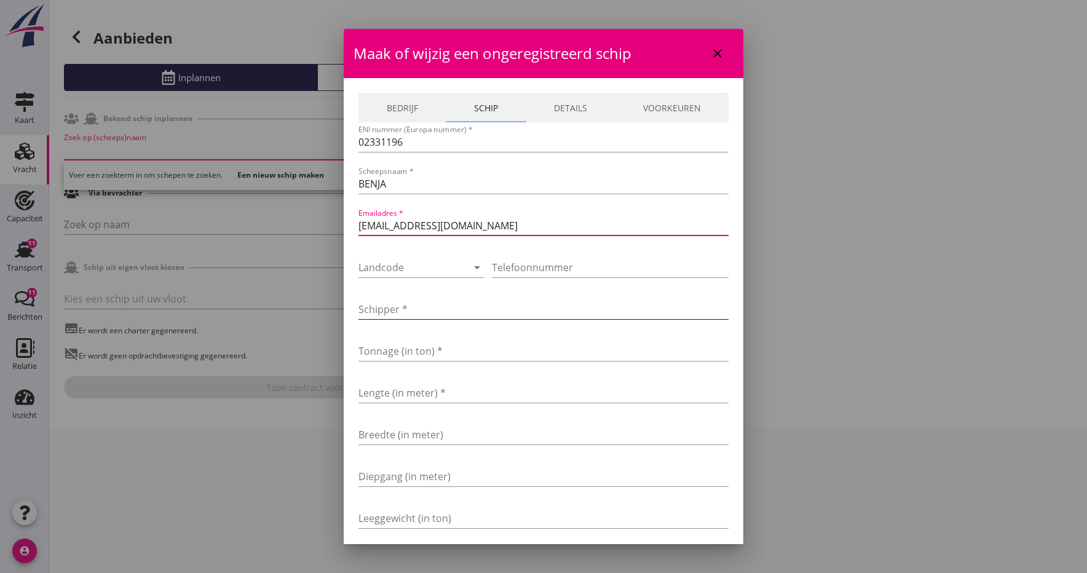
type input "[EMAIL_ADDRESS][DOMAIN_NAME]"
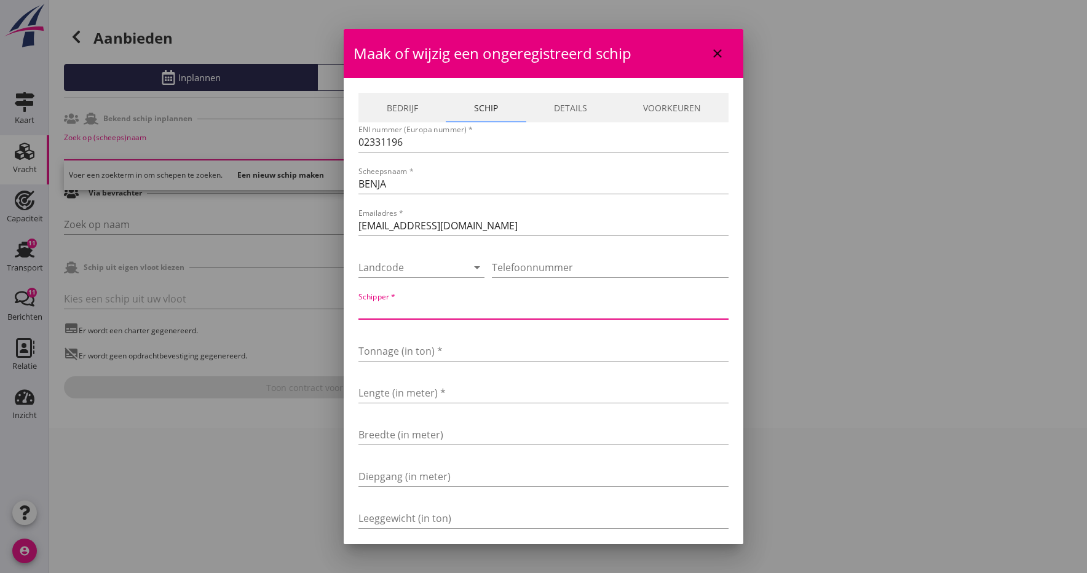
drag, startPoint x: 401, startPoint y: 306, endPoint x: 392, endPoint y: 306, distance: 9.2
type input "de [PERSON_NAME]"
click at [480, 351] on input "Tonnage (in ton) *" at bounding box center [544, 351] width 370 height 20
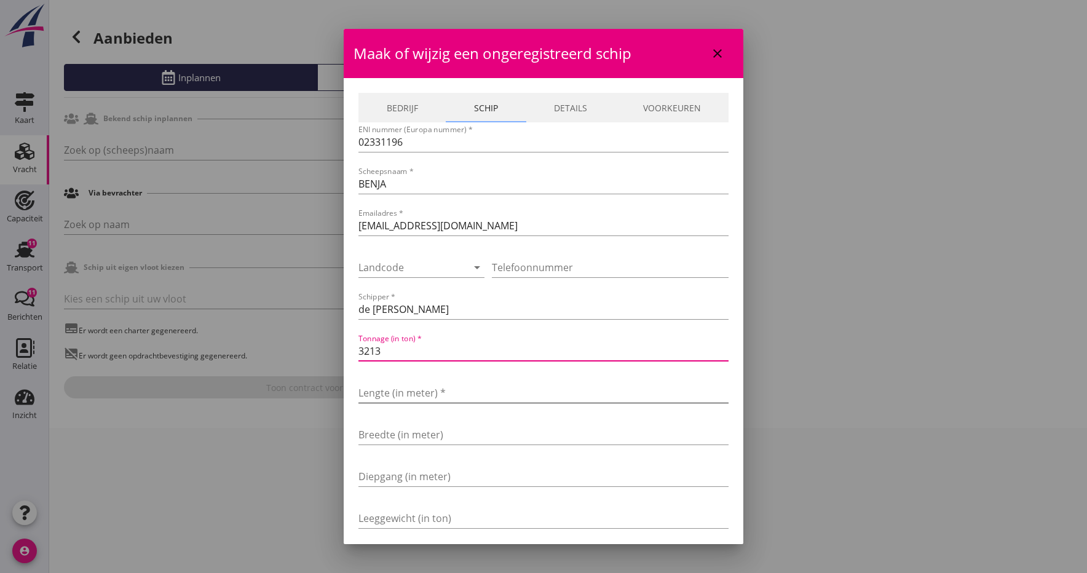
type input "3213"
click at [414, 389] on input "Lengte (in meter) *" at bounding box center [544, 393] width 370 height 20
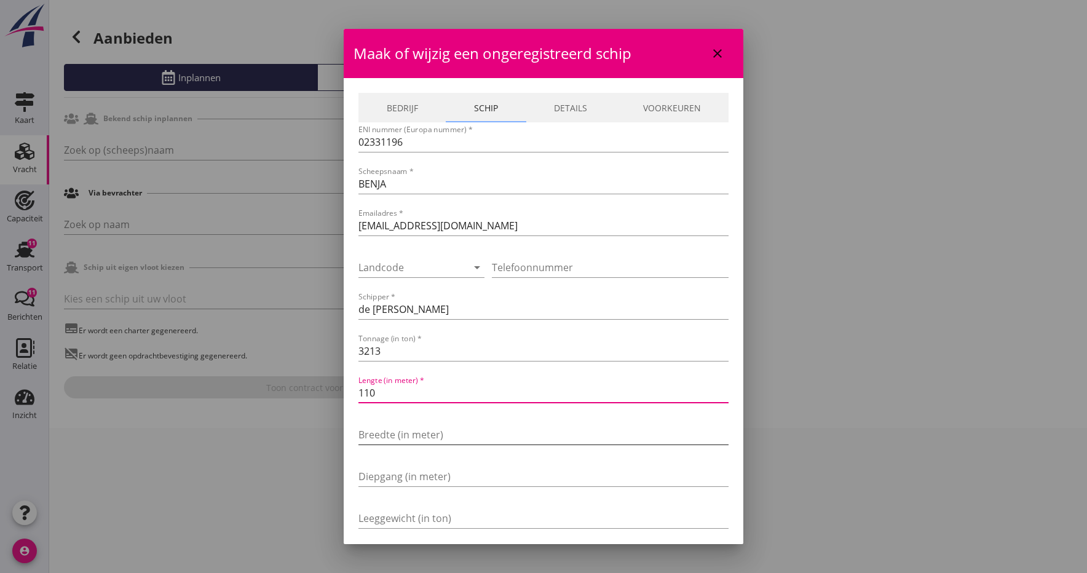
type input "110"
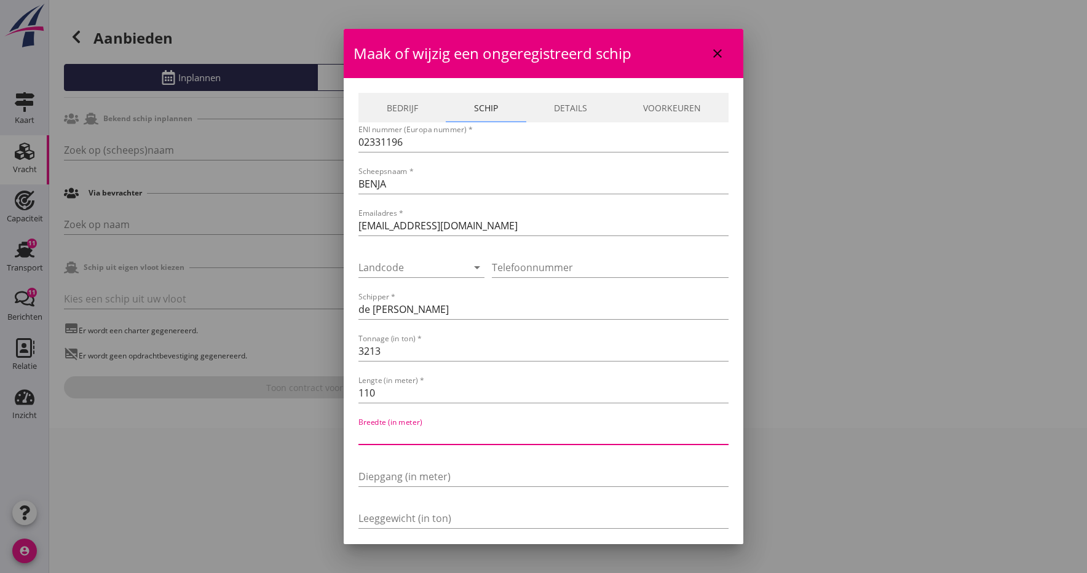
drag, startPoint x: 371, startPoint y: 438, endPoint x: 413, endPoint y: 423, distance: 44.6
click at [371, 438] on input "Breedte (in meter)" at bounding box center [544, 435] width 370 height 20
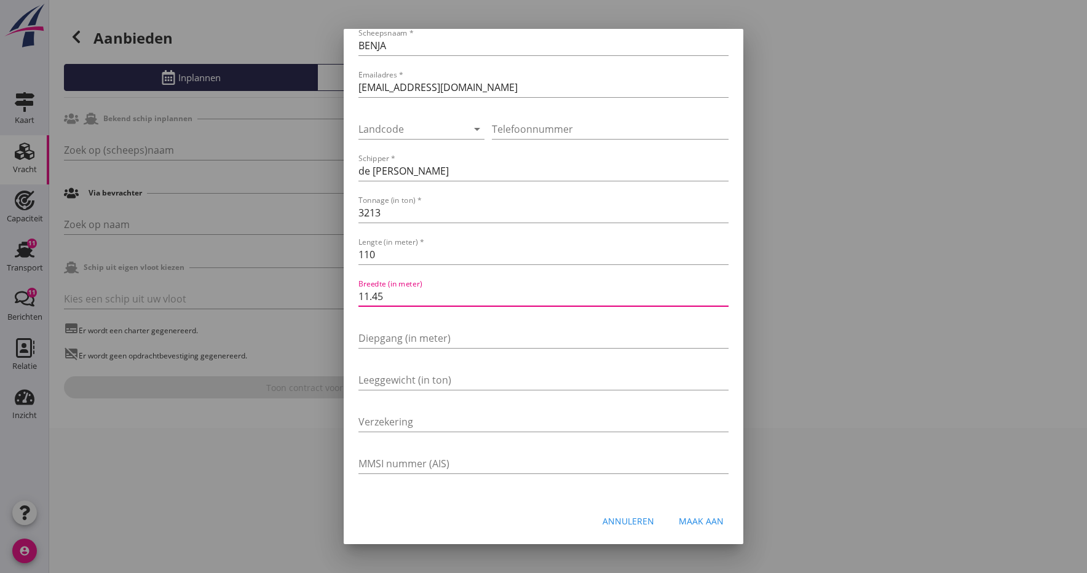
scroll to position [138, 0]
type input "11.45"
click at [701, 522] on div "Maak aan" at bounding box center [701, 521] width 45 height 13
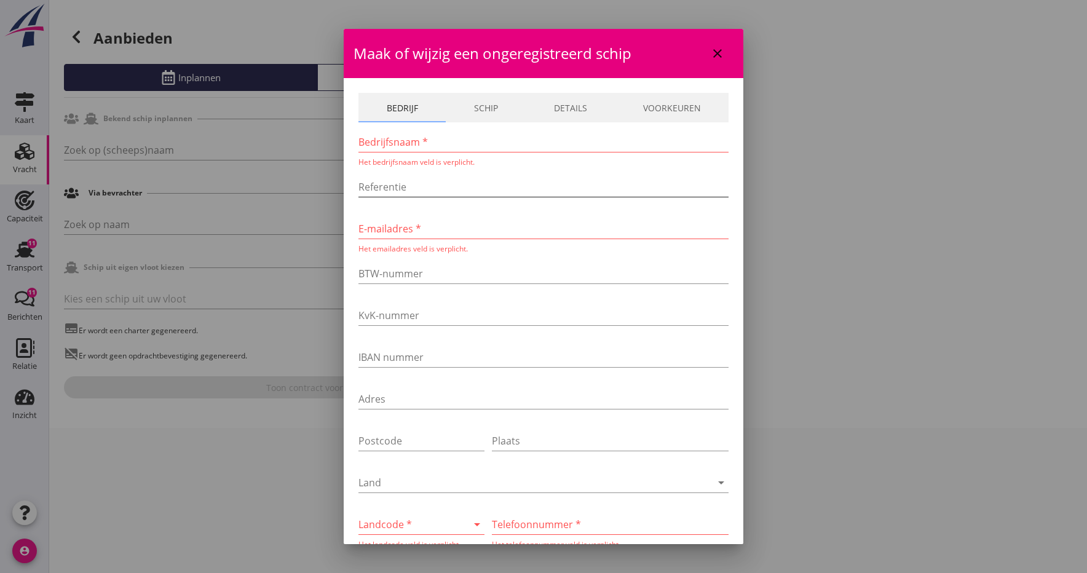
scroll to position [0, 0]
drag, startPoint x: 426, startPoint y: 142, endPoint x: 412, endPoint y: 146, distance: 14.0
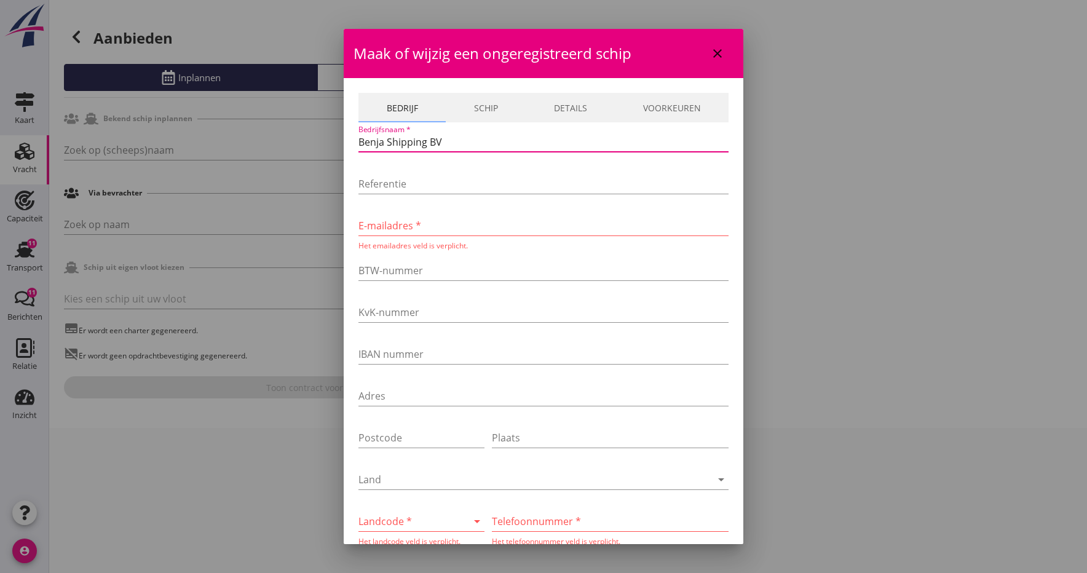
type input "Benja Shipping BV"
drag, startPoint x: 381, startPoint y: 228, endPoint x: 347, endPoint y: 245, distance: 38.2
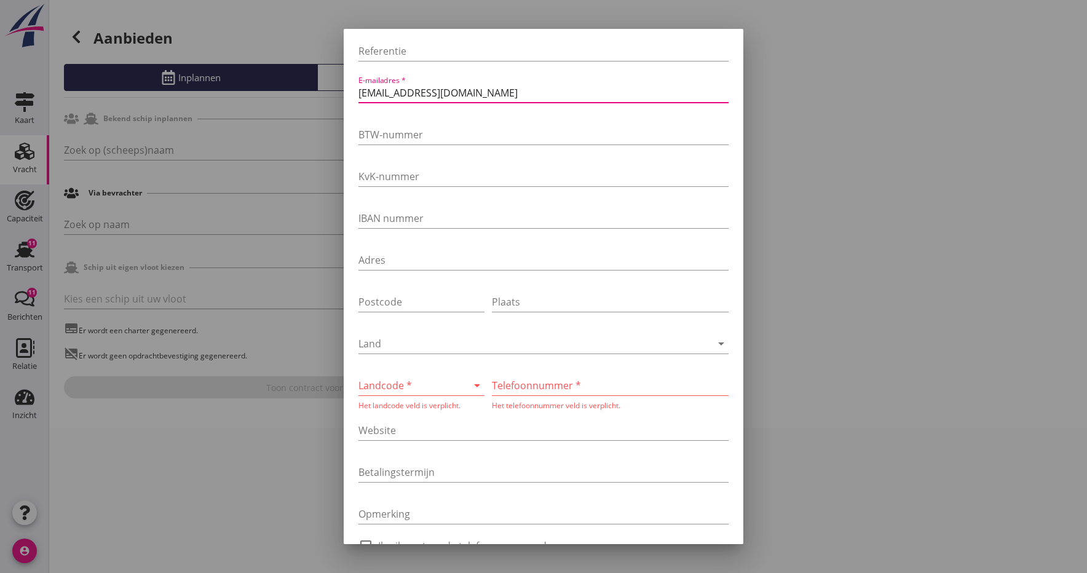
scroll to position [143, 0]
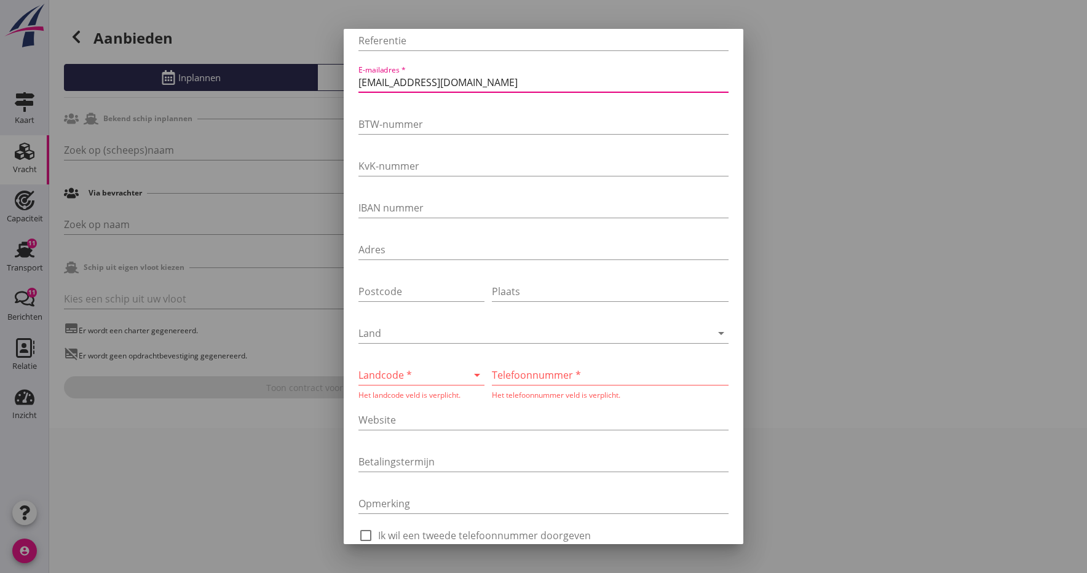
type input "[EMAIL_ADDRESS][DOMAIN_NAME]"
click at [403, 378] on div at bounding box center [405, 375] width 92 height 20
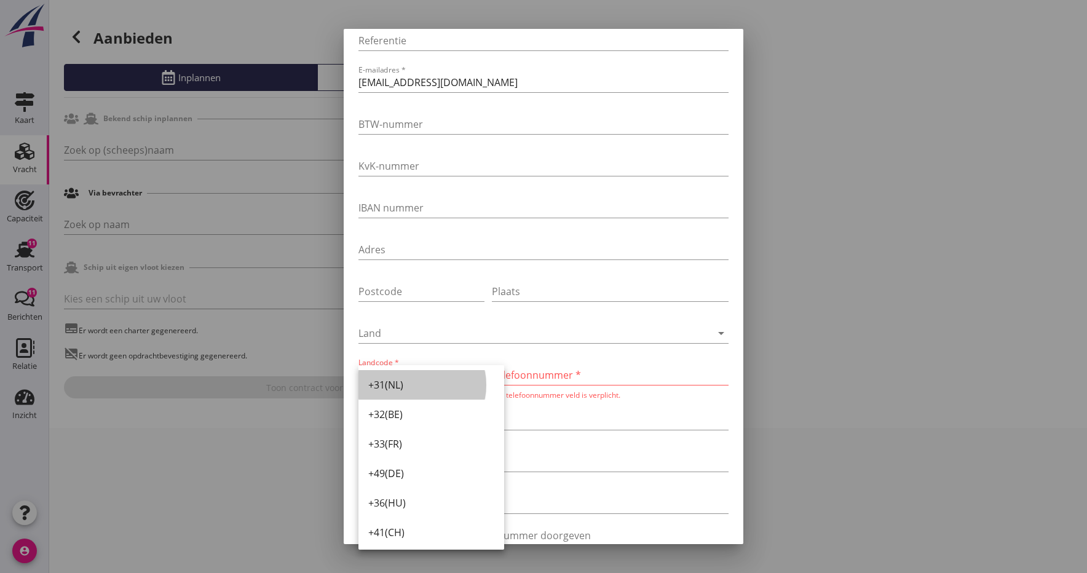
drag, startPoint x: 404, startPoint y: 386, endPoint x: 490, endPoint y: 382, distance: 85.6
click at [403, 386] on div "+31(NL)" at bounding box center [431, 385] width 126 height 15
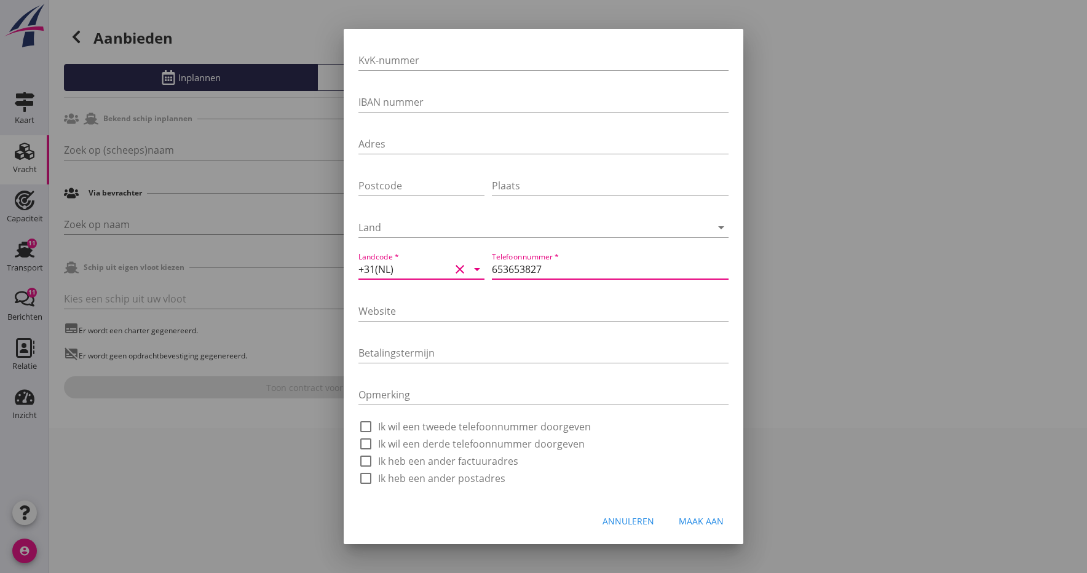
scroll to position [249, 0]
type input "653653827"
click at [697, 522] on div "Maak aan" at bounding box center [701, 521] width 45 height 13
type input "BENJA"
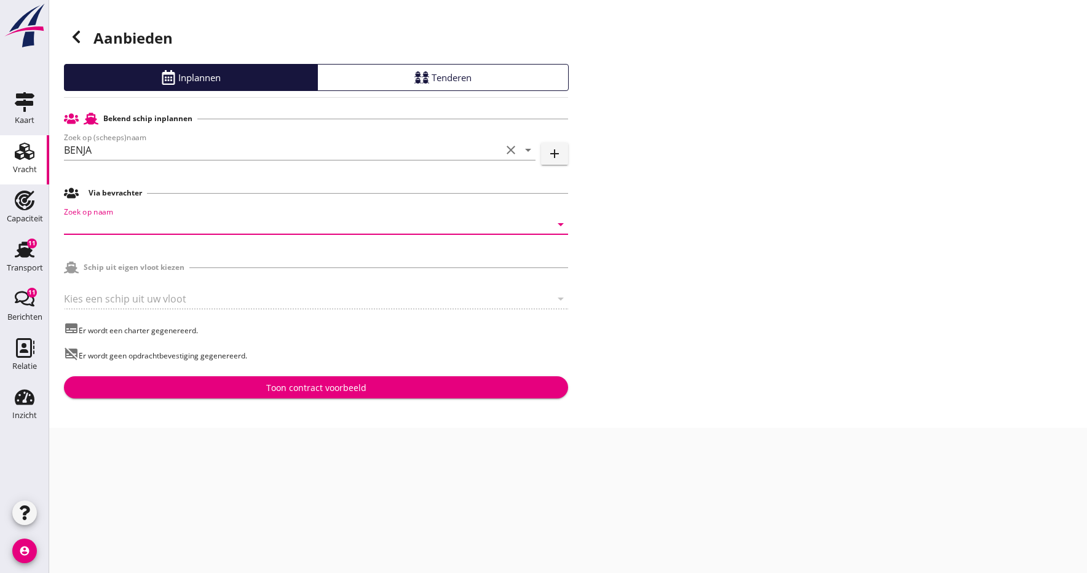
click at [82, 224] on input "Zoek op naam" at bounding box center [299, 225] width 470 height 20
click at [172, 256] on div "Interrijn B.V. (Zwijndrecht)" at bounding box center [333, 254] width 450 height 15
type input "Interrijn B.V. (Zwijndrecht)"
click at [336, 387] on div "Toon contract voorbeeld" at bounding box center [316, 387] width 100 height 13
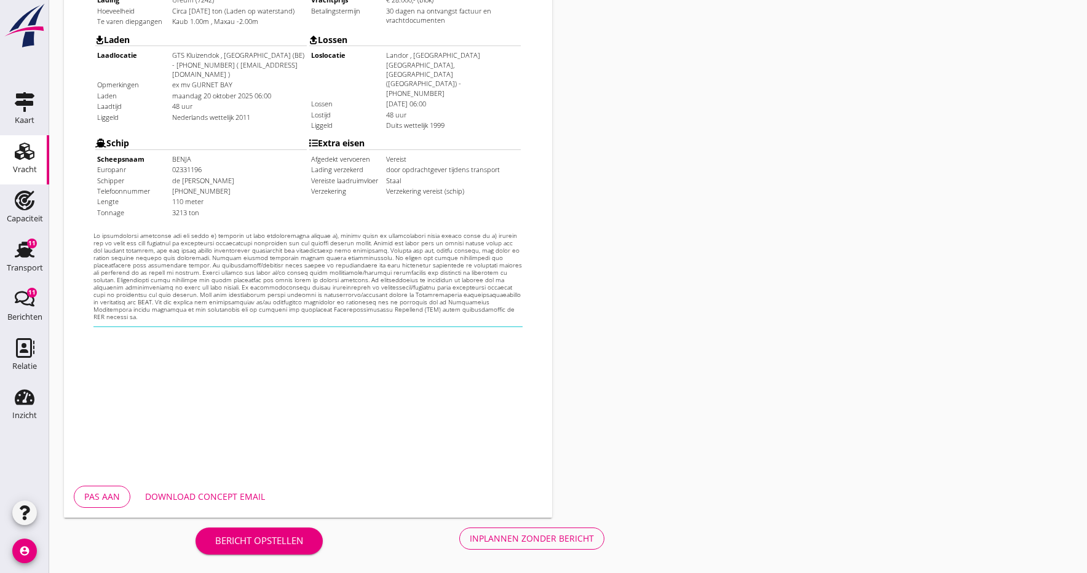
scroll to position [338, 0]
click at [103, 496] on div "Pas aan" at bounding box center [102, 496] width 36 height 13
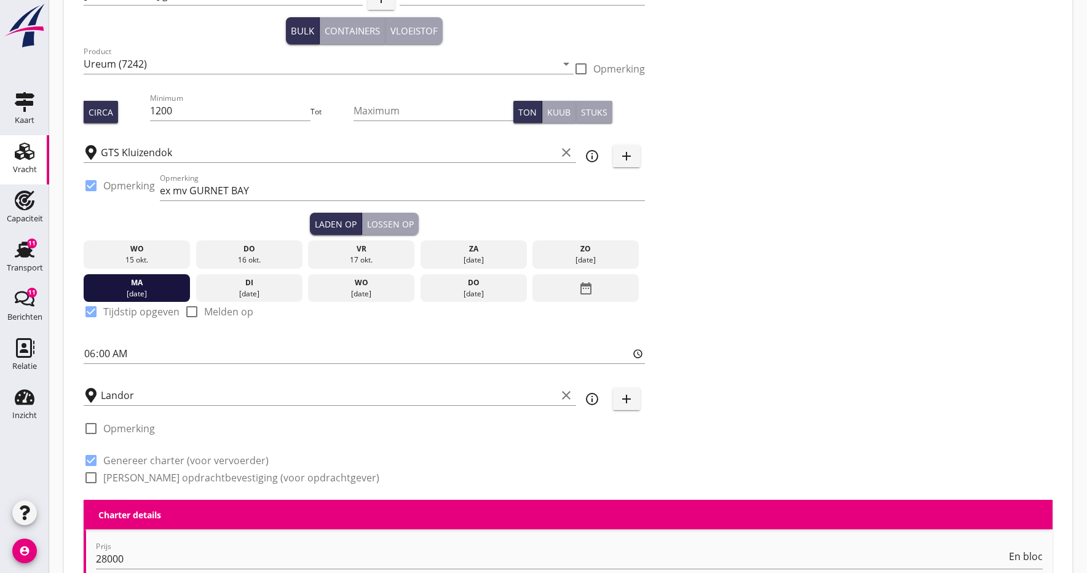
scroll to position [62, 0]
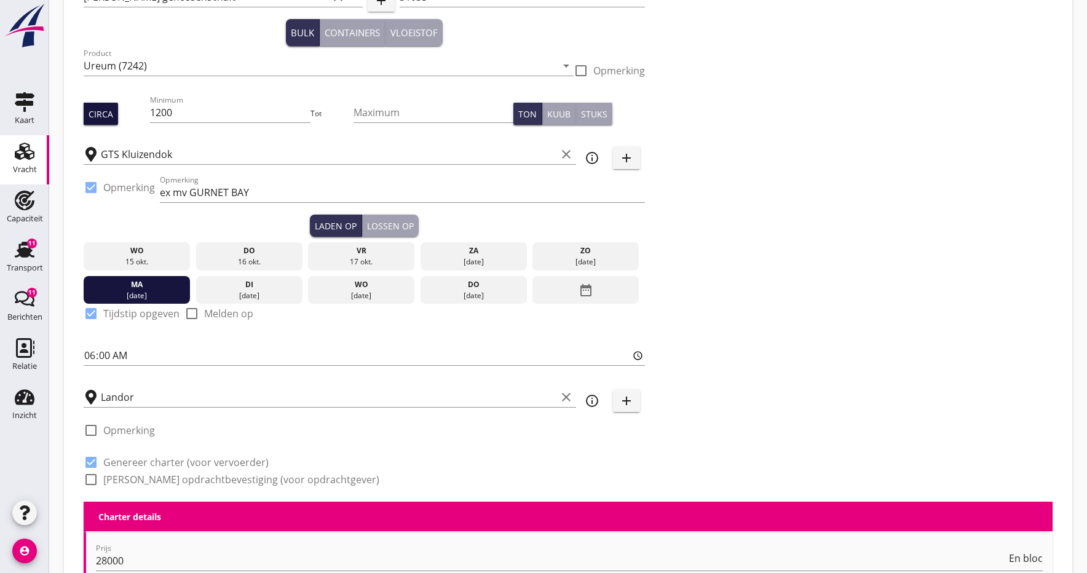
click at [97, 114] on div "Circa" at bounding box center [101, 114] width 25 height 13
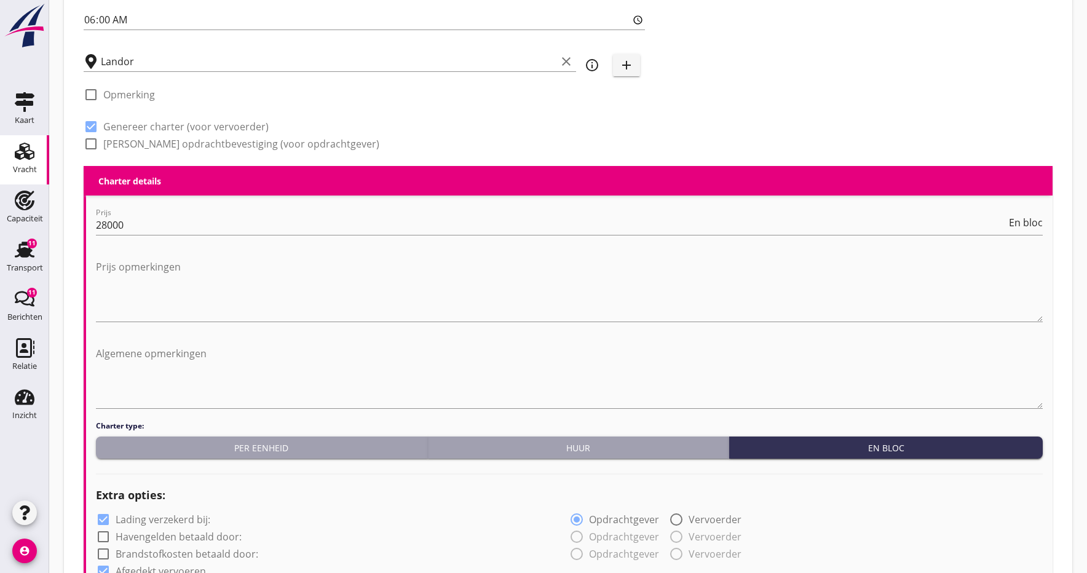
scroll to position [402, 0]
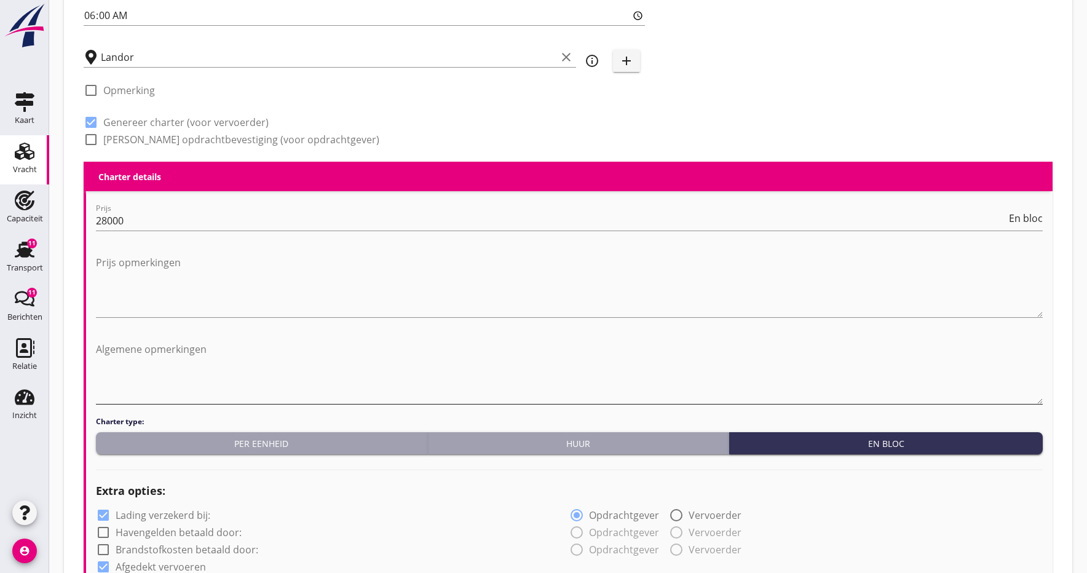
drag, startPoint x: 120, startPoint y: 368, endPoint x: 109, endPoint y: 376, distance: 13.2
click at [117, 368] on textarea "Algemene opmerkingen" at bounding box center [569, 372] width 947 height 65
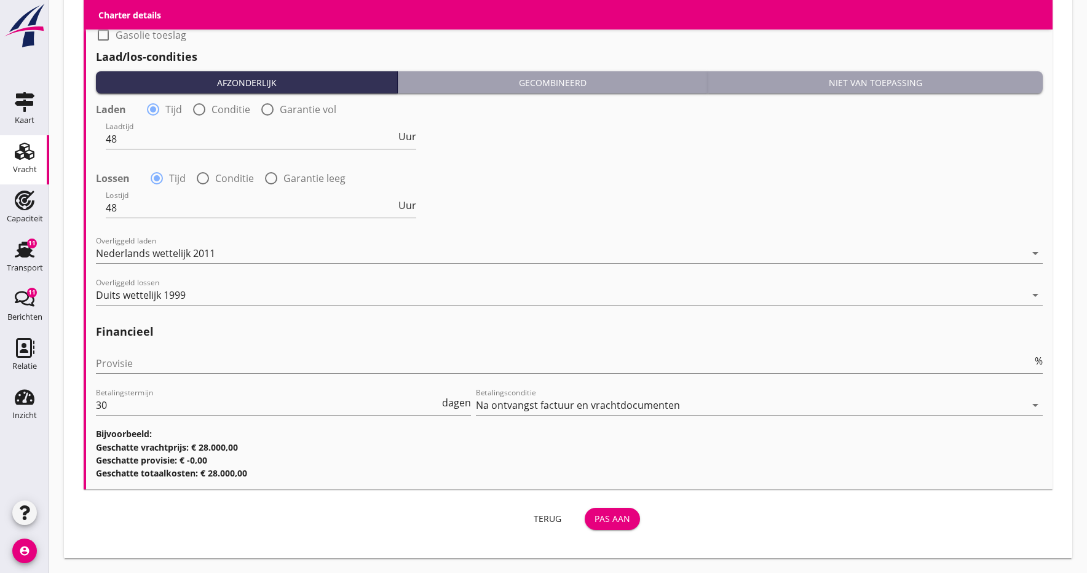
scroll to position [1288, 0]
type textarea "1.200 Ts = 1,95 m. diepgang / schip & schipper varen +1,00 m. Pegel Kaub & -/- …"
click at [605, 521] on div "Pas aan" at bounding box center [613, 519] width 36 height 13
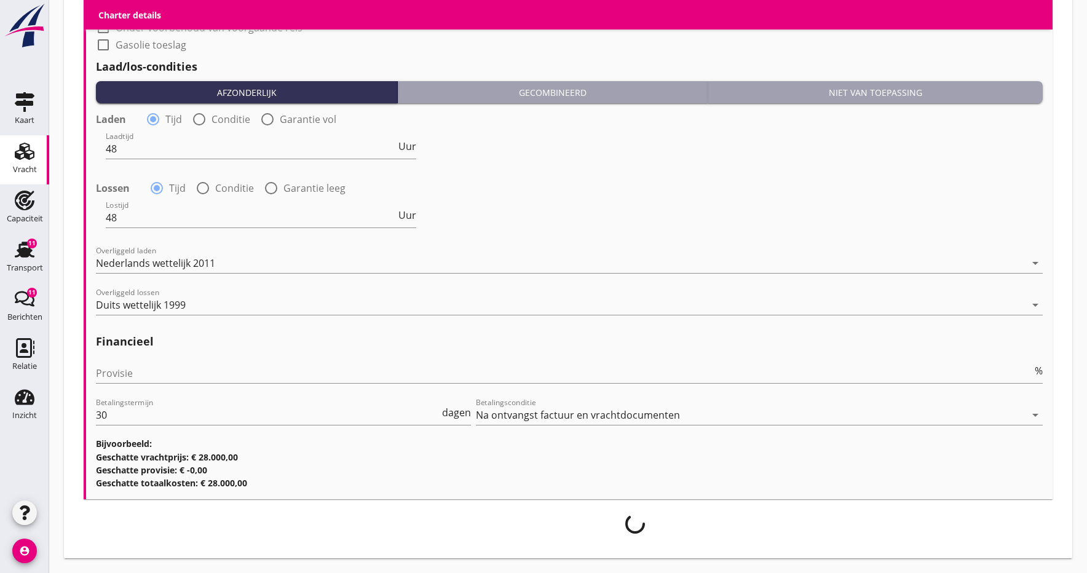
scroll to position [1278, 0]
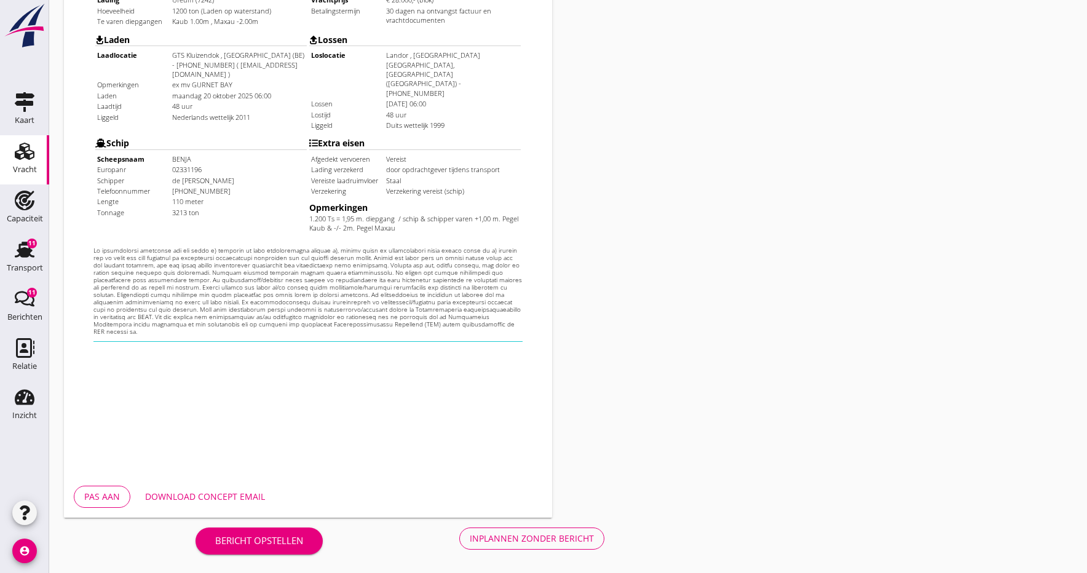
scroll to position [338, 0]
click at [209, 496] on div "Download concept email" at bounding box center [205, 496] width 120 height 13
click at [494, 542] on div "Inplannen zonder bericht" at bounding box center [532, 538] width 124 height 13
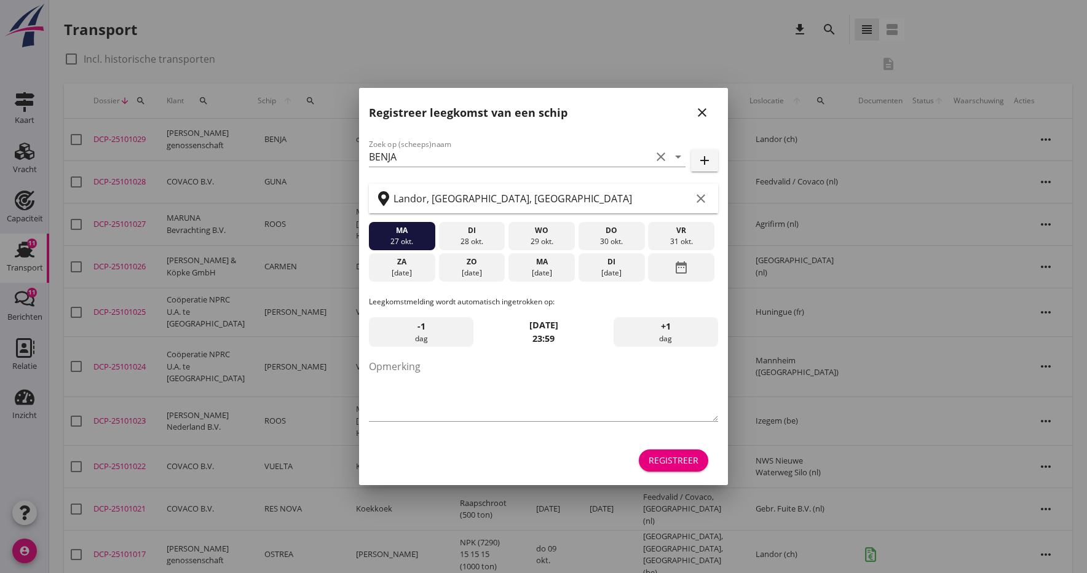
click at [700, 111] on icon "close" at bounding box center [702, 112] width 15 height 15
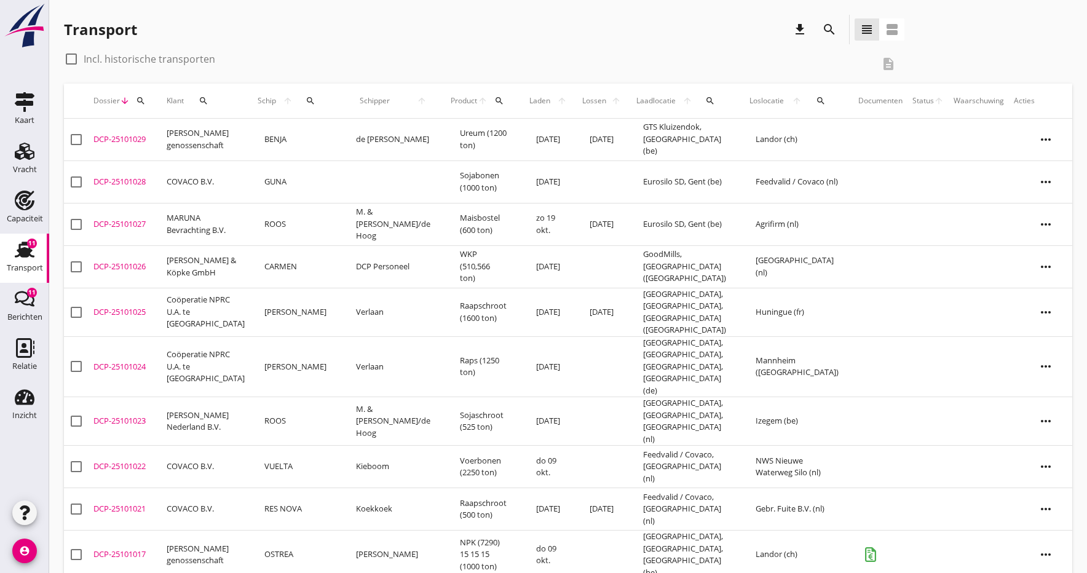
click at [114, 138] on div "DCP-25101029" at bounding box center [124, 139] width 63 height 12
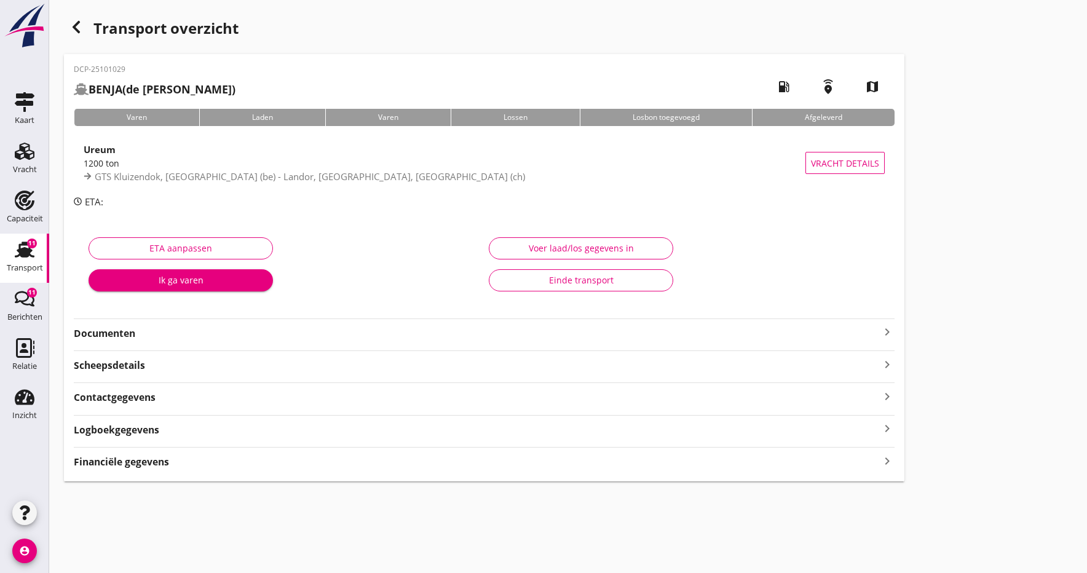
click at [121, 333] on strong "Documenten" at bounding box center [477, 334] width 806 height 14
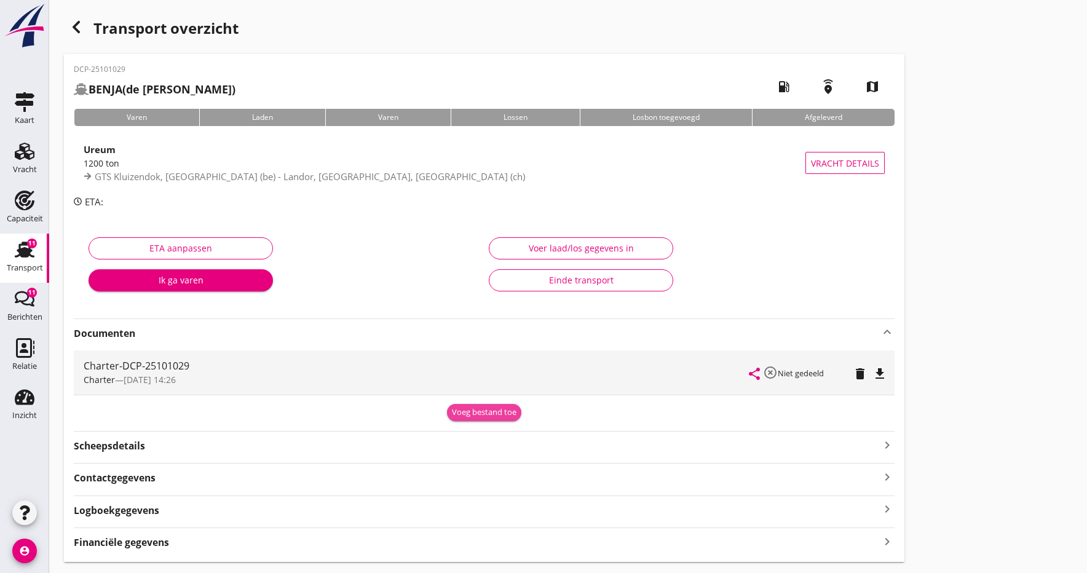
click at [475, 415] on div "Voeg bestand toe" at bounding box center [484, 413] width 65 height 12
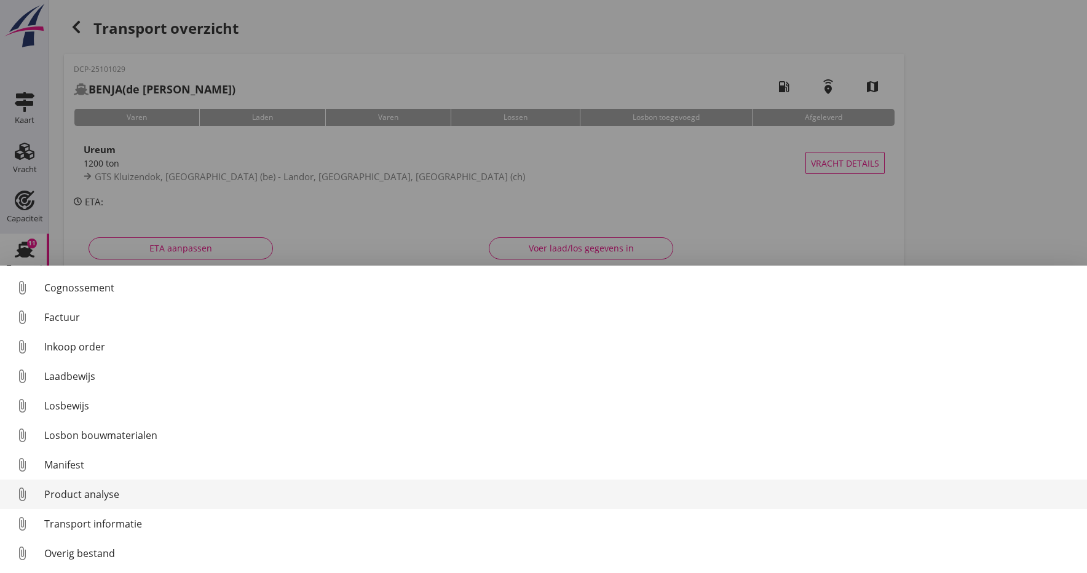
scroll to position [57, 0]
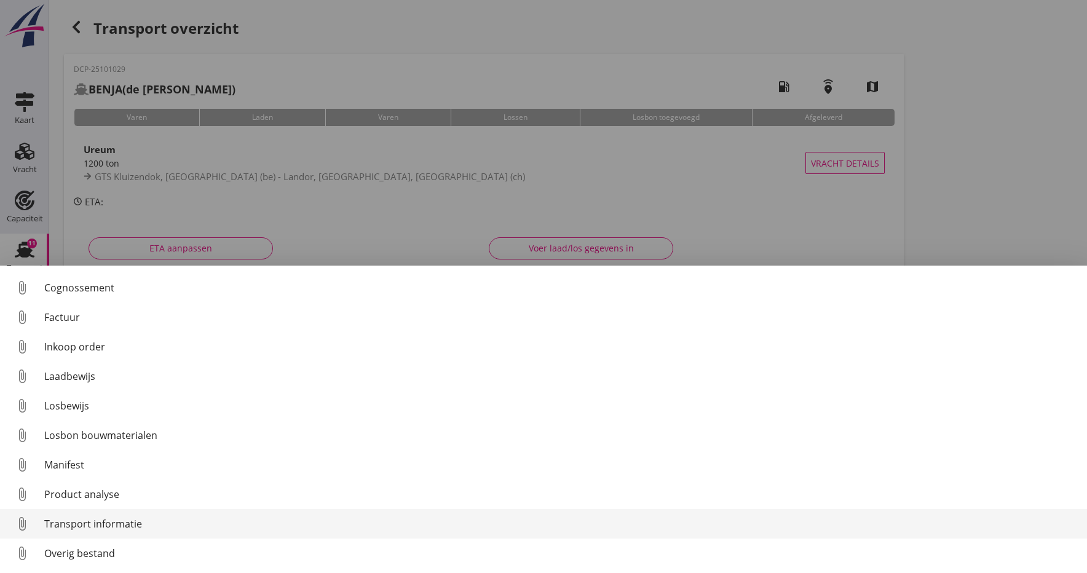
click at [118, 524] on div "Transport informatie" at bounding box center [560, 524] width 1033 height 15
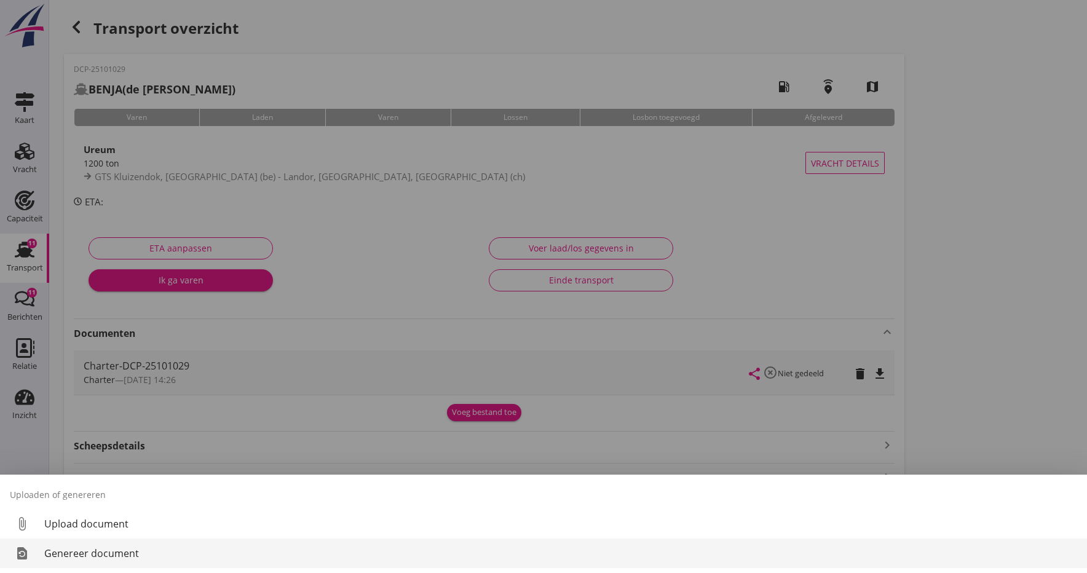
click at [119, 553] on div "Genereer document" at bounding box center [560, 553] width 1033 height 15
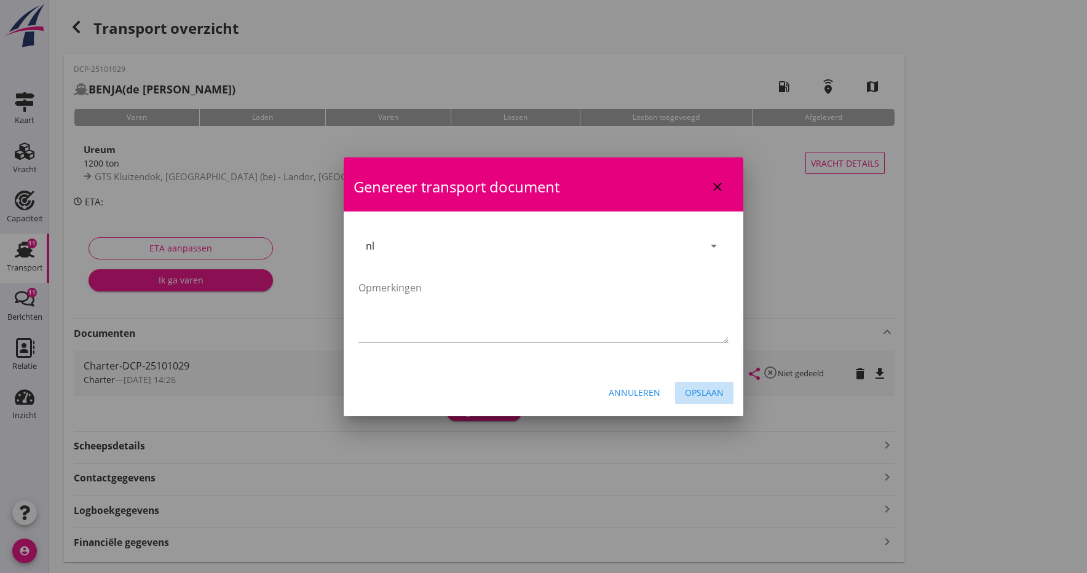
click at [704, 395] on div "Opslaan" at bounding box center [704, 392] width 39 height 13
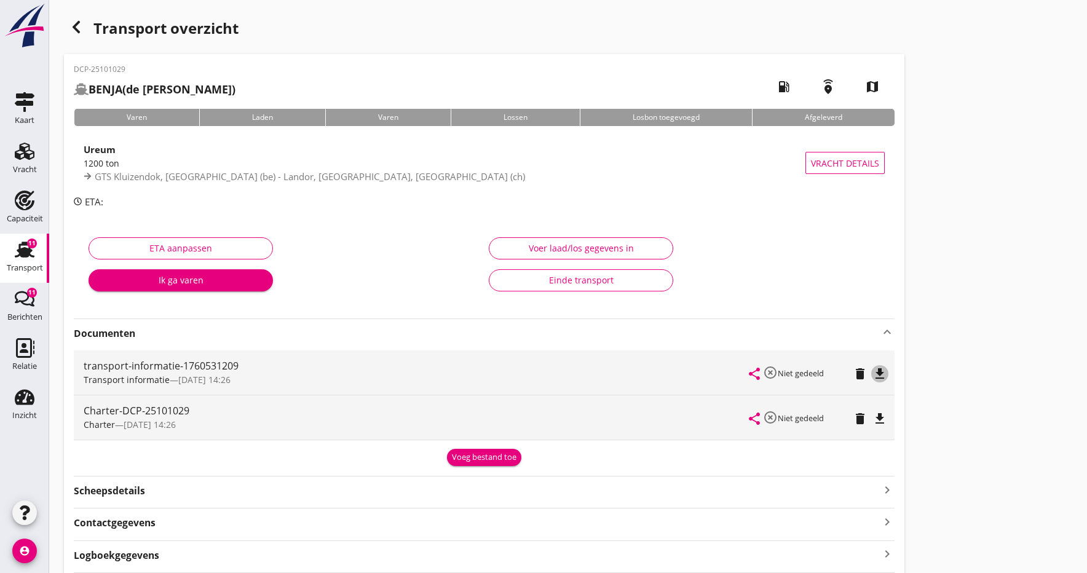
click at [876, 371] on icon "file_download" at bounding box center [880, 374] width 15 height 15
click at [876, 371] on icon "open_in_browser" at bounding box center [880, 374] width 15 height 15
click at [487, 458] on div "Voeg bestand toe" at bounding box center [484, 457] width 65 height 12
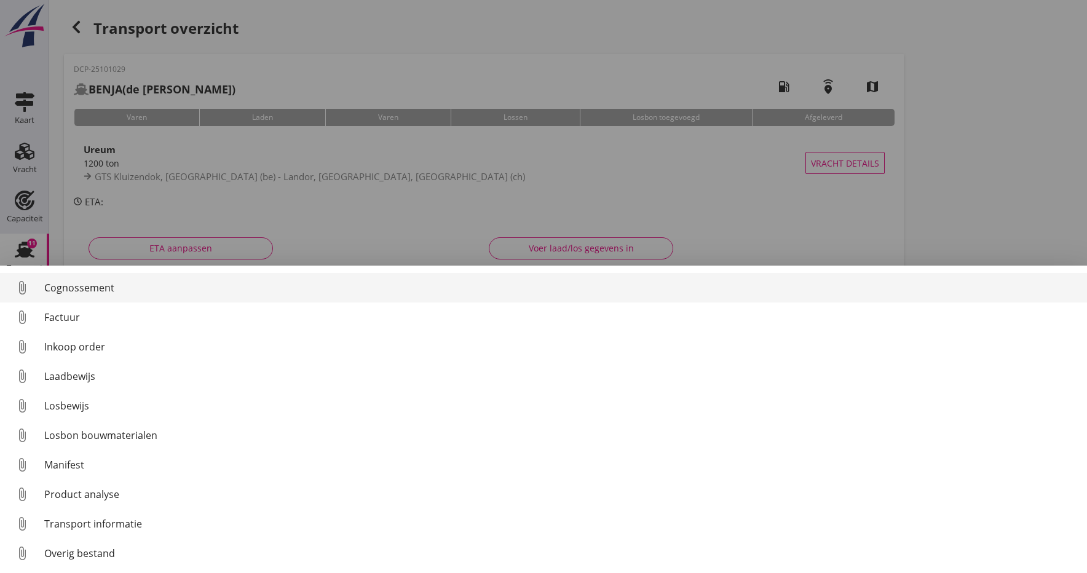
drag, startPoint x: 101, startPoint y: 286, endPoint x: 93, endPoint y: 288, distance: 7.6
click at [94, 288] on div "Cognossement" at bounding box center [560, 287] width 1033 height 15
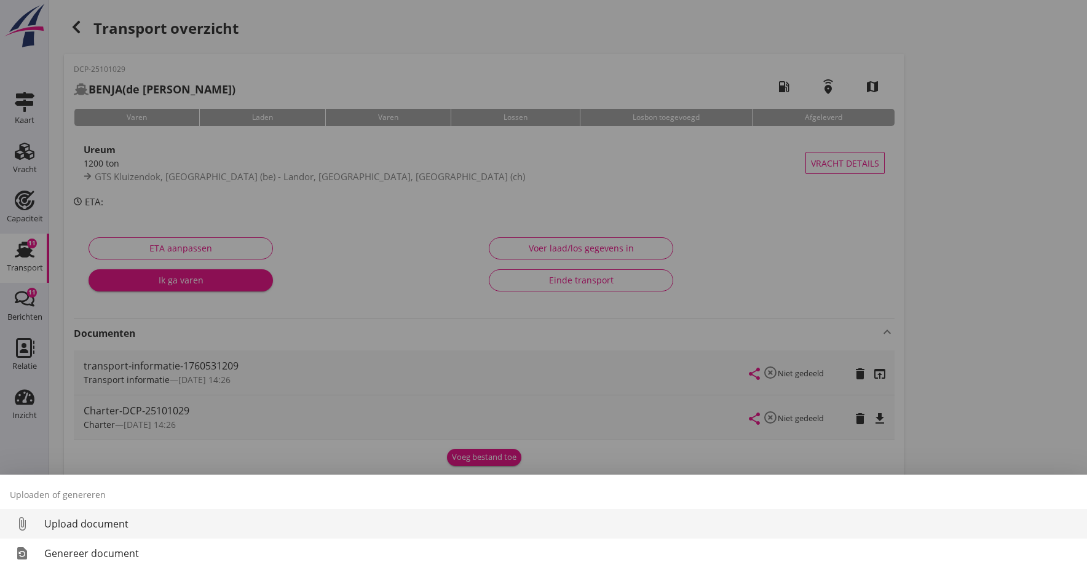
click at [285, 515] on link "attach_file Upload document" at bounding box center [543, 524] width 1087 height 30
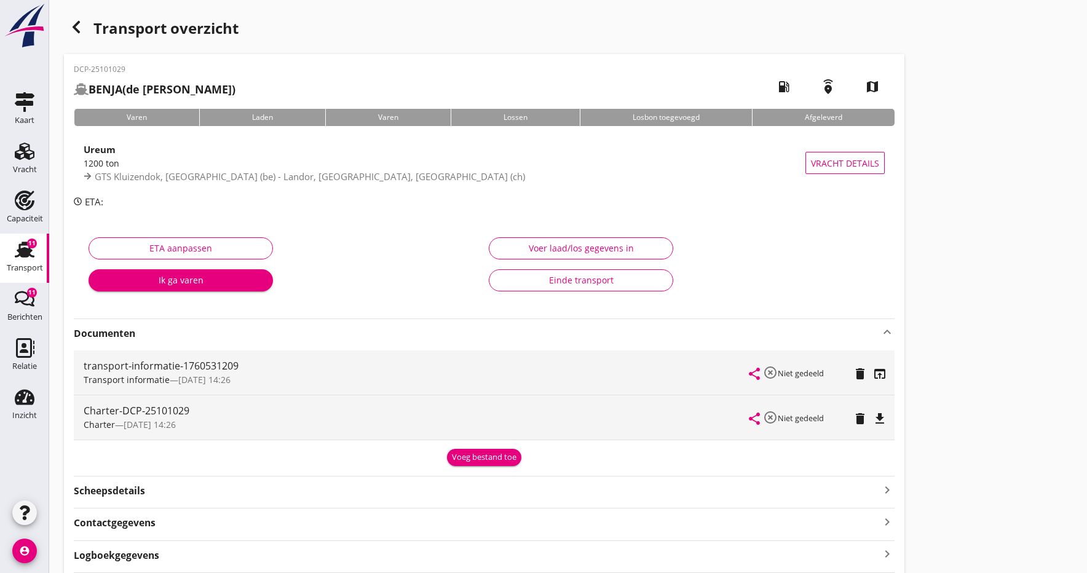
click at [465, 456] on div "Voeg bestand toe" at bounding box center [484, 457] width 65 height 12
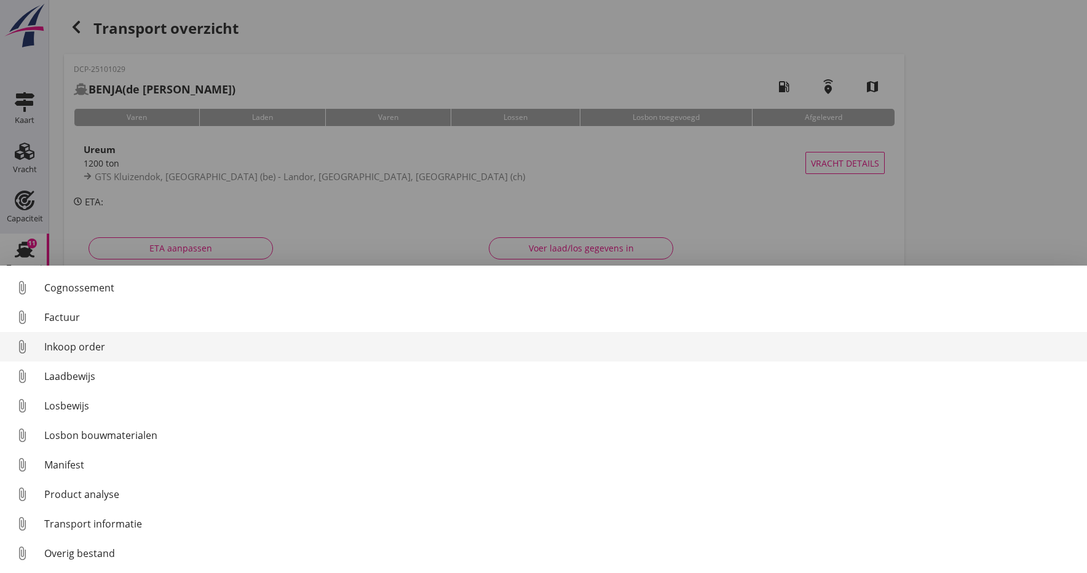
scroll to position [0, 0]
click at [60, 348] on div "Cognossement" at bounding box center [560, 344] width 1033 height 15
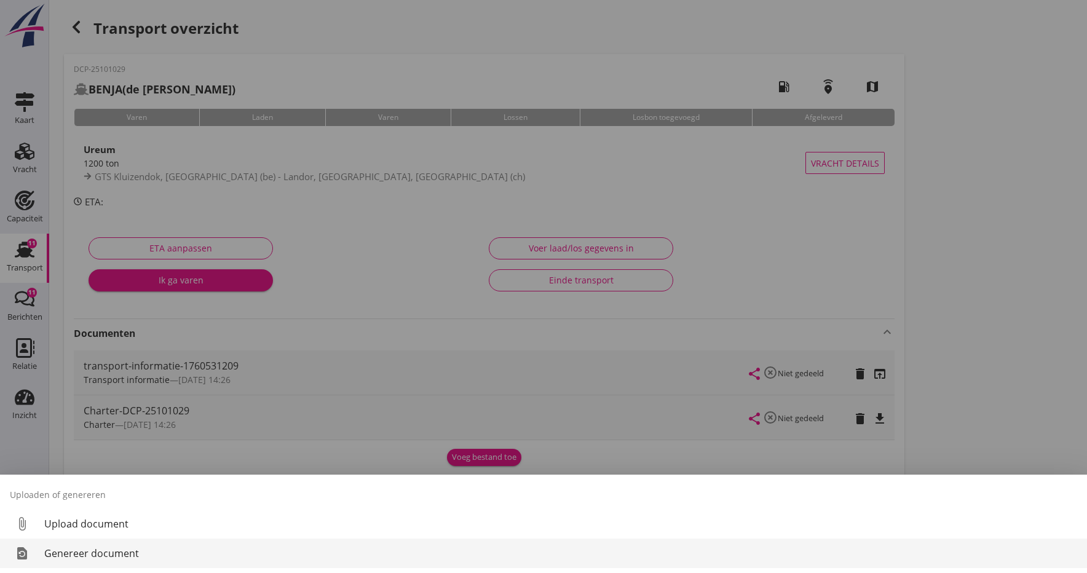
click at [97, 555] on div "Genereer document" at bounding box center [560, 553] width 1033 height 15
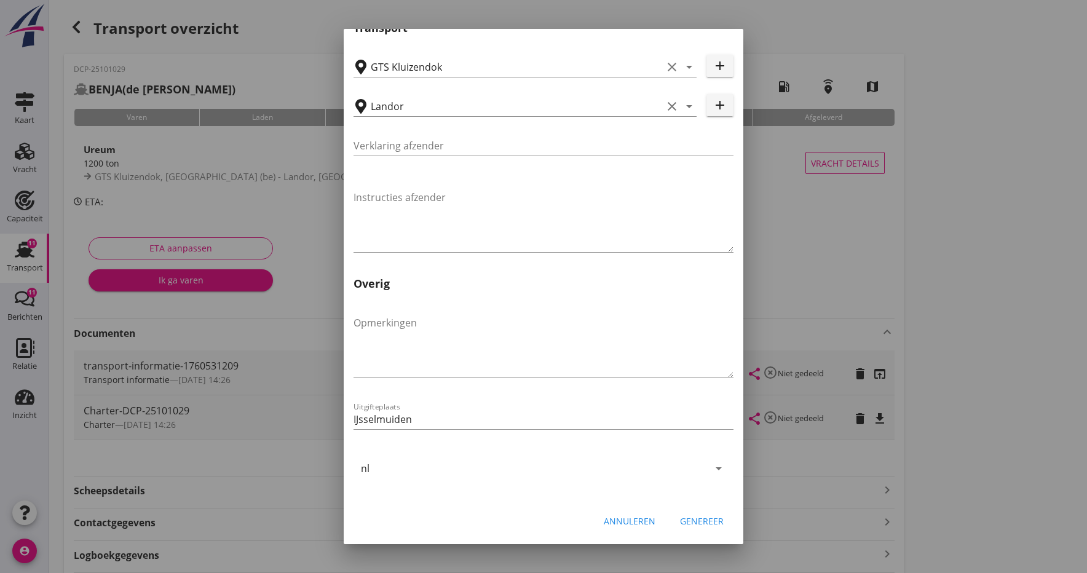
scroll to position [360, 0]
click at [704, 517] on div "Genereer" at bounding box center [702, 521] width 44 height 13
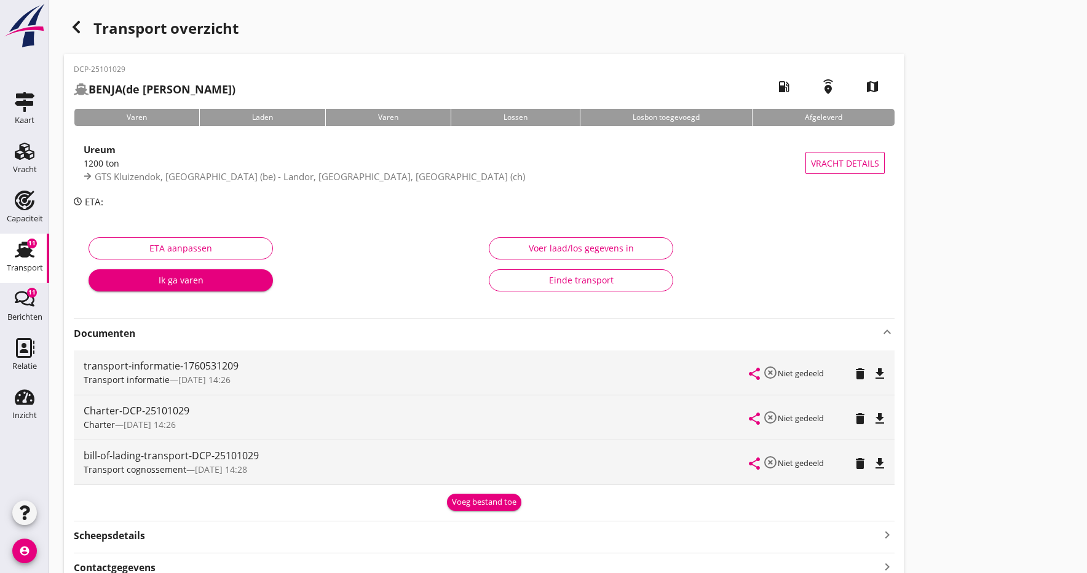
click at [876, 465] on icon "file_download" at bounding box center [880, 463] width 15 height 15
click at [875, 465] on icon "open_in_browser" at bounding box center [880, 463] width 15 height 15
click at [881, 370] on icon "file_download" at bounding box center [880, 374] width 15 height 15
click at [880, 371] on icon "open_in_browser" at bounding box center [880, 374] width 15 height 15
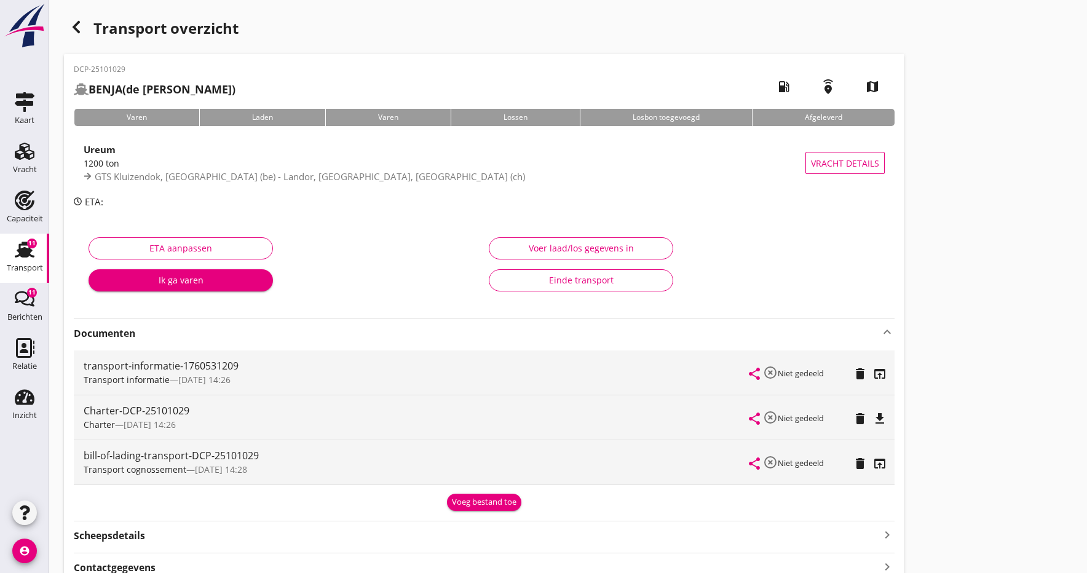
click at [880, 466] on icon "open_in_browser" at bounding box center [880, 463] width 15 height 15
